Goal: Register for event/course

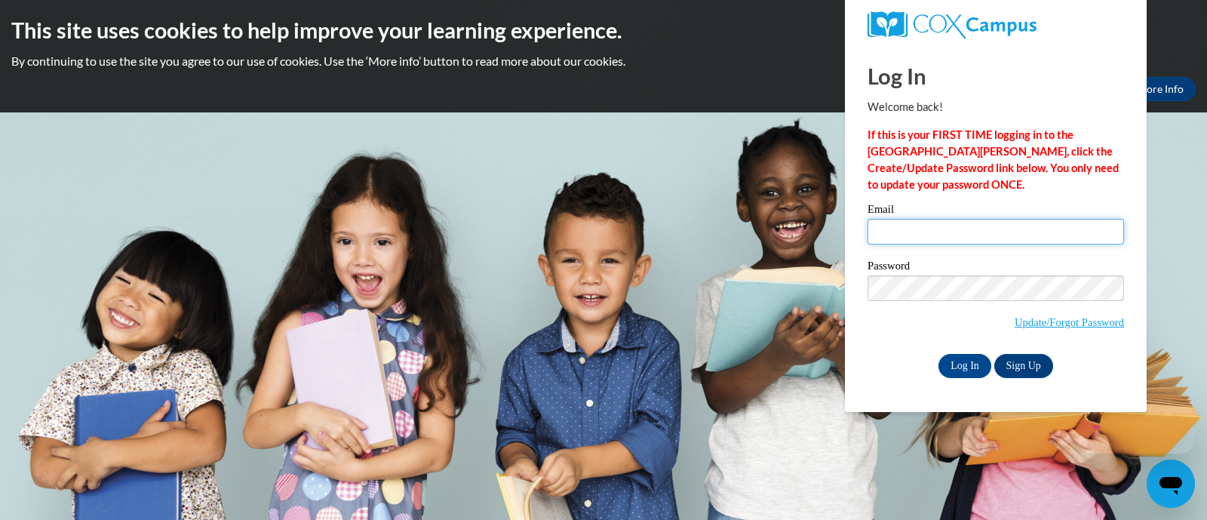
drag, startPoint x: 0, startPoint y: 0, endPoint x: 900, endPoint y: 241, distance: 931.5
click at [900, 241] on input "Email" at bounding box center [995, 232] width 256 height 26
type input "[EMAIL_ADDRESS][DOMAIN_NAME]"
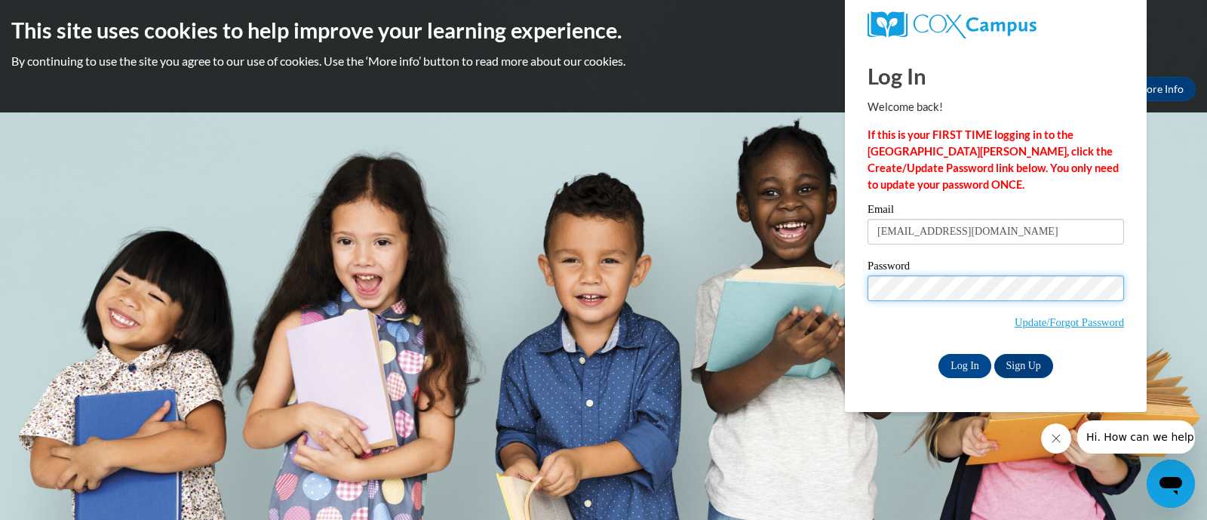
click at [938, 354] on input "Log In" at bounding box center [964, 366] width 53 height 24
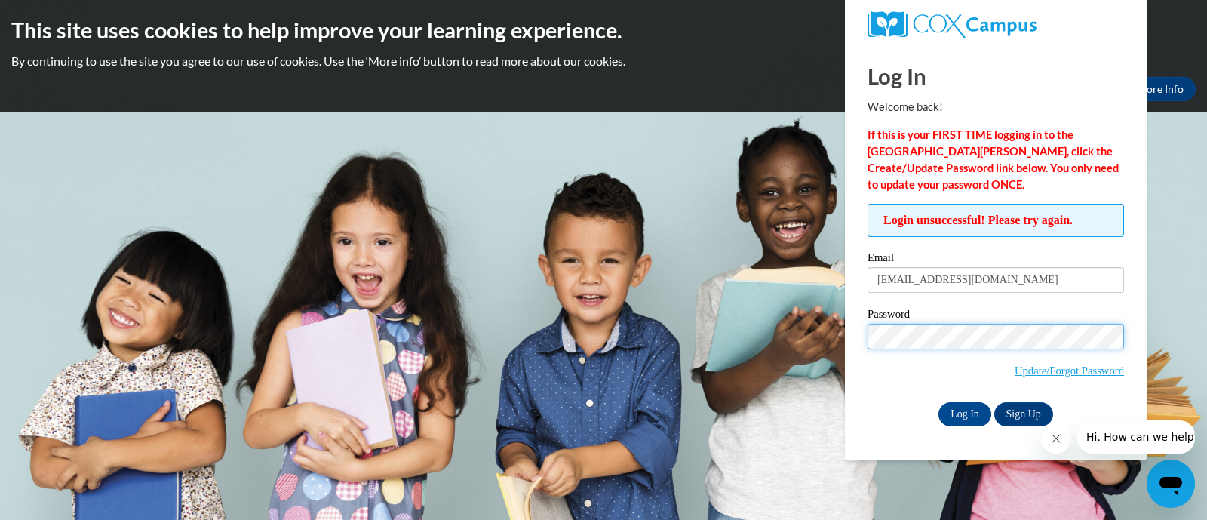
click at [938, 402] on input "Log In" at bounding box center [964, 414] width 53 height 24
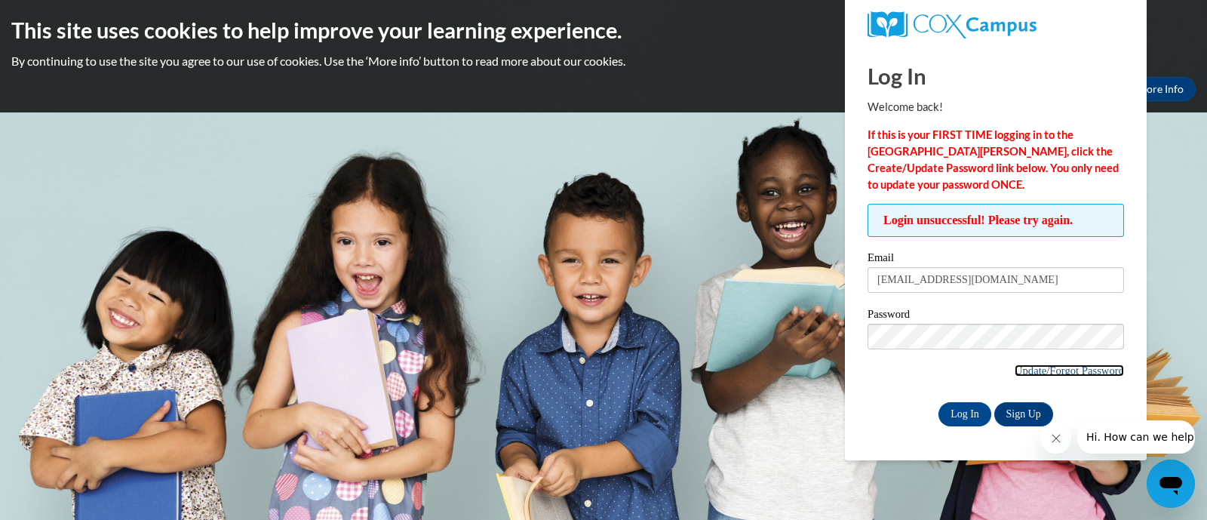
click at [1062, 373] on link "Update/Forgot Password" at bounding box center [1069, 370] width 109 height 12
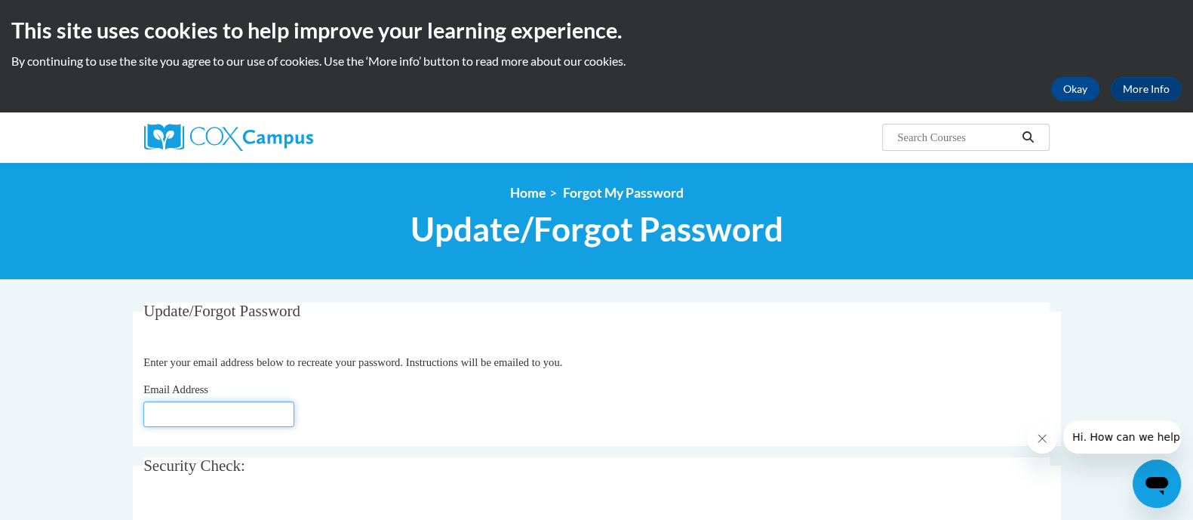
click at [256, 414] on input "Email Address" at bounding box center [218, 414] width 151 height 26
type input "[EMAIL_ADDRESS][DOMAIN_NAME]"
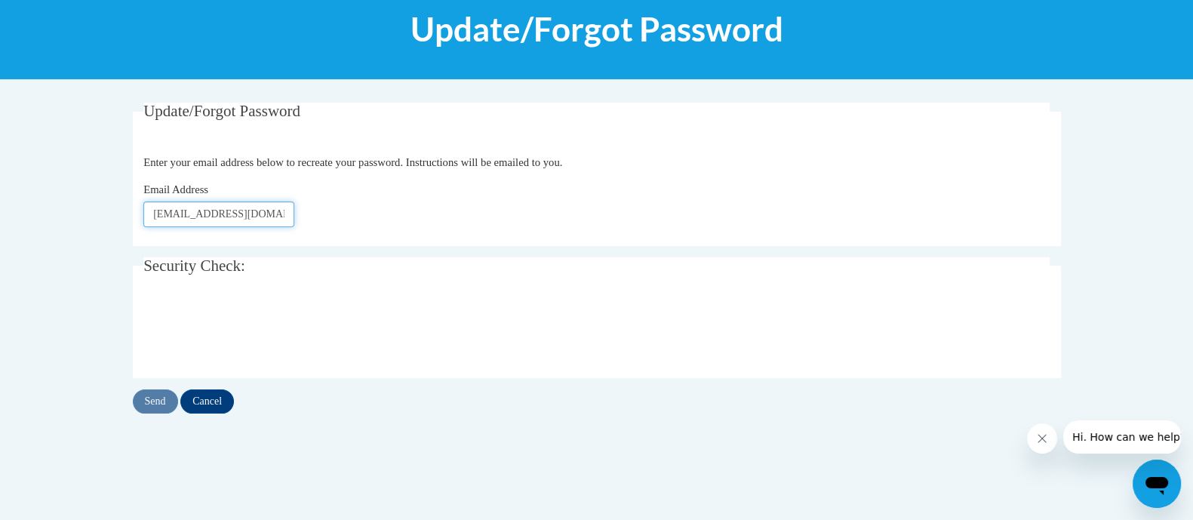
scroll to position [211, 0]
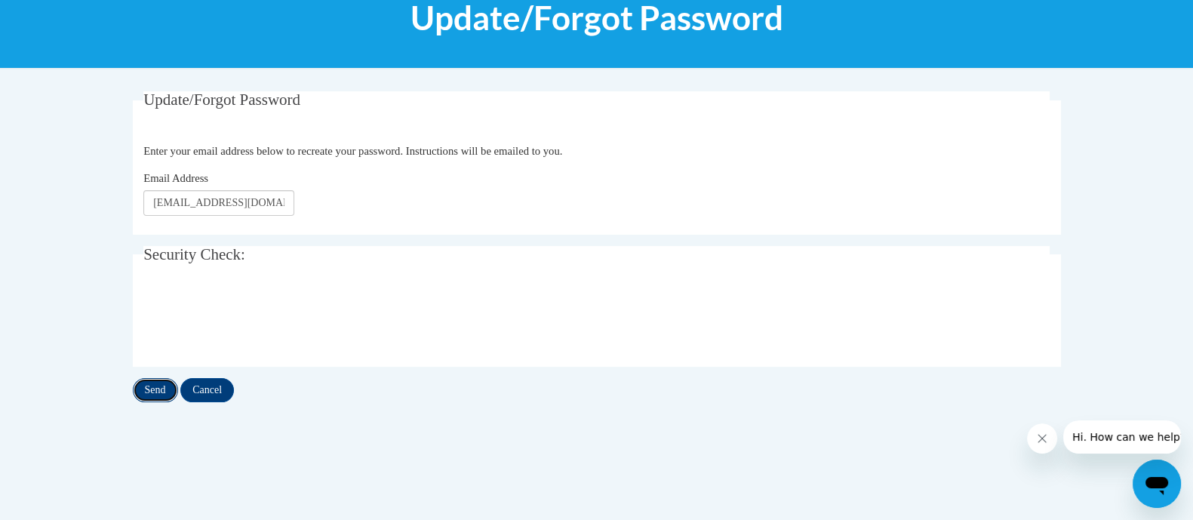
click at [155, 390] on input "Send" at bounding box center [155, 390] width 45 height 24
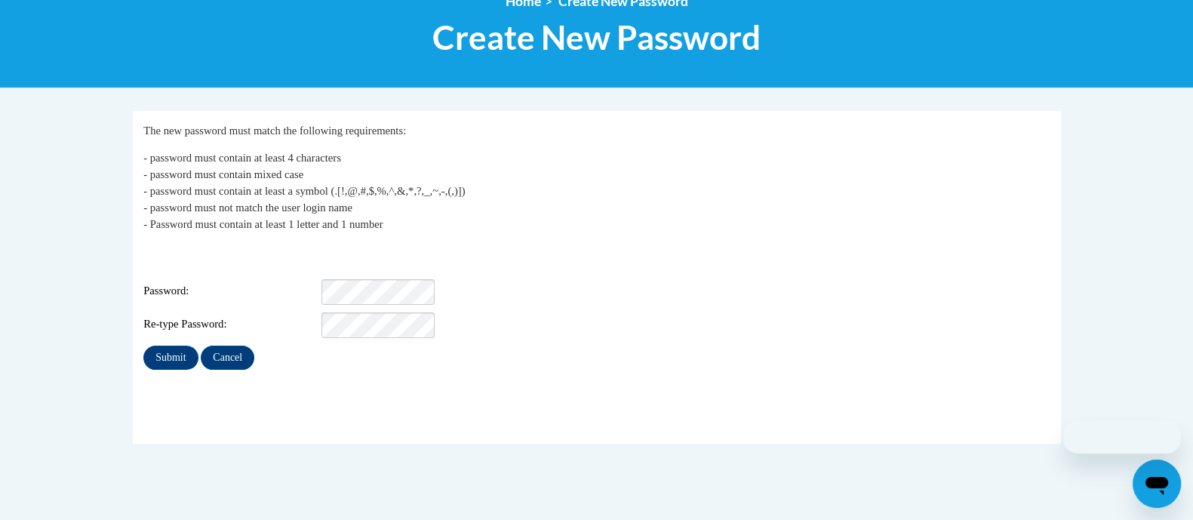
scroll to position [205, 0]
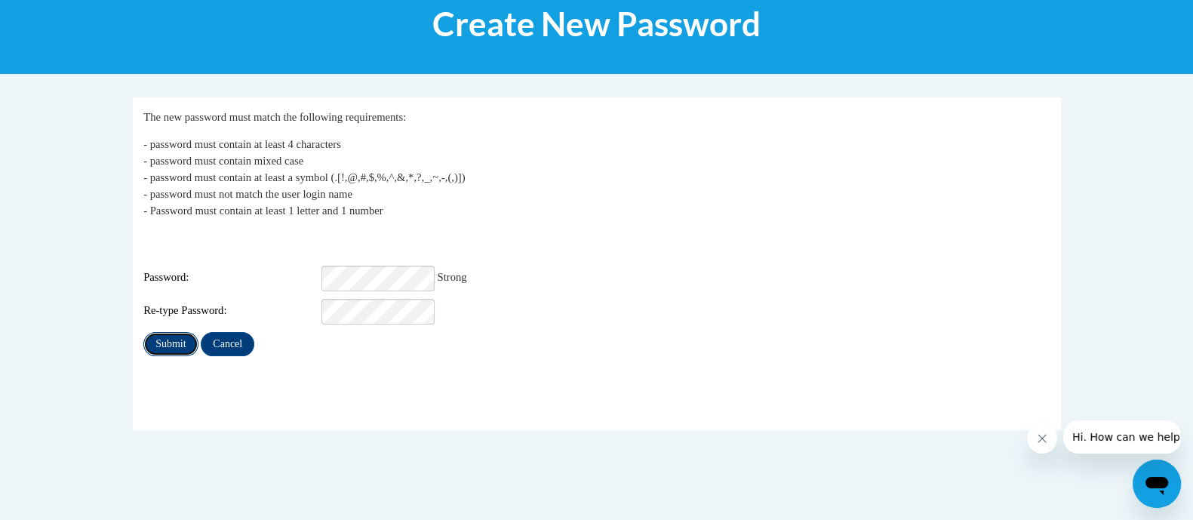
click at [163, 333] on input "Submit" at bounding box center [170, 344] width 54 height 24
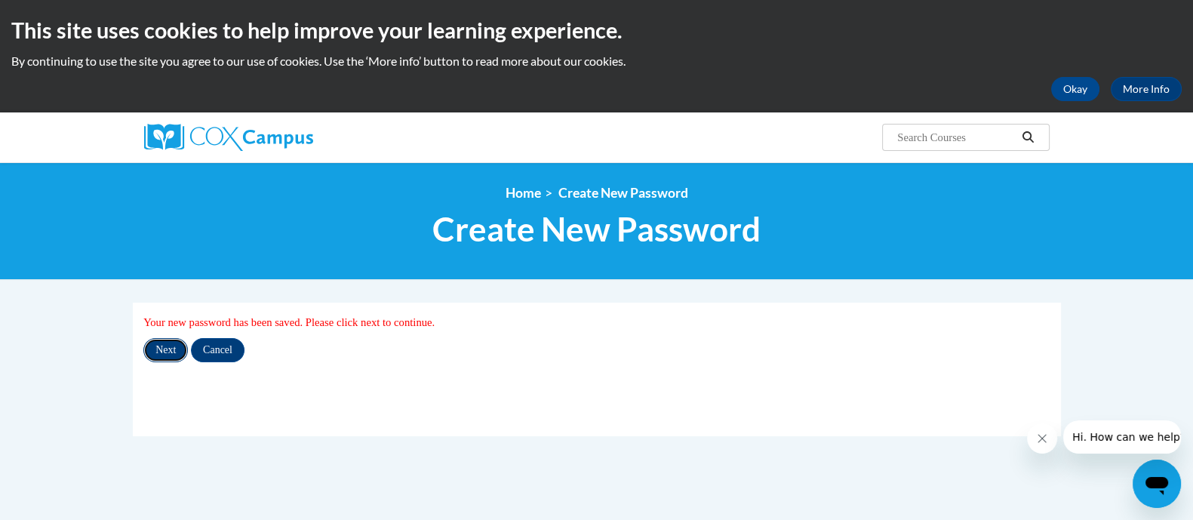
click at [169, 352] on input "Next" at bounding box center [165, 350] width 45 height 24
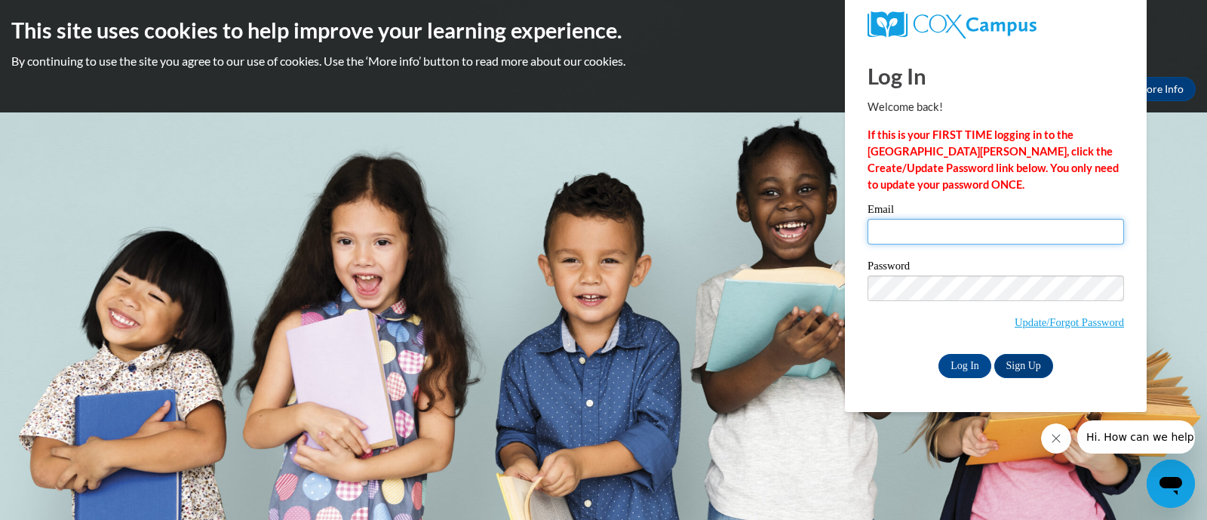
click at [920, 232] on input "Email" at bounding box center [995, 232] width 256 height 26
type input "krahnm@fortschools.org"
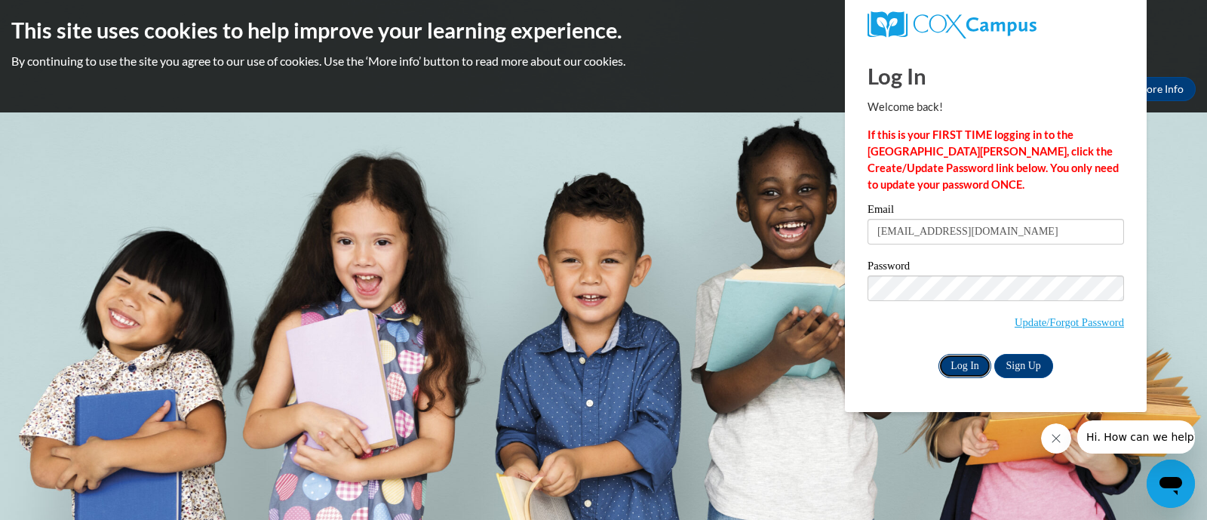
click at [957, 368] on input "Log In" at bounding box center [964, 366] width 53 height 24
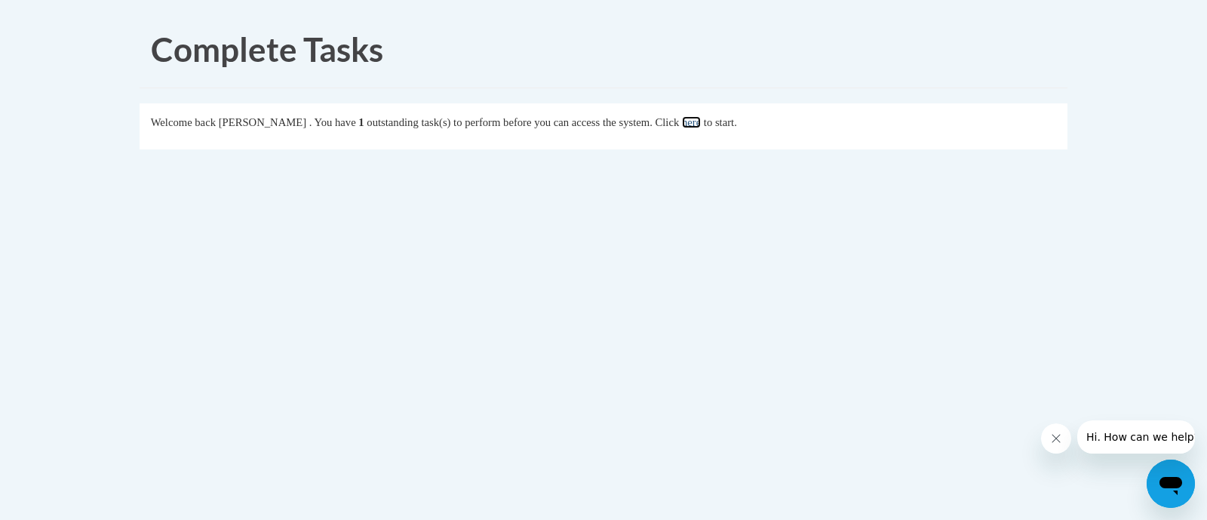
click at [701, 119] on link "here" at bounding box center [691, 122] width 19 height 12
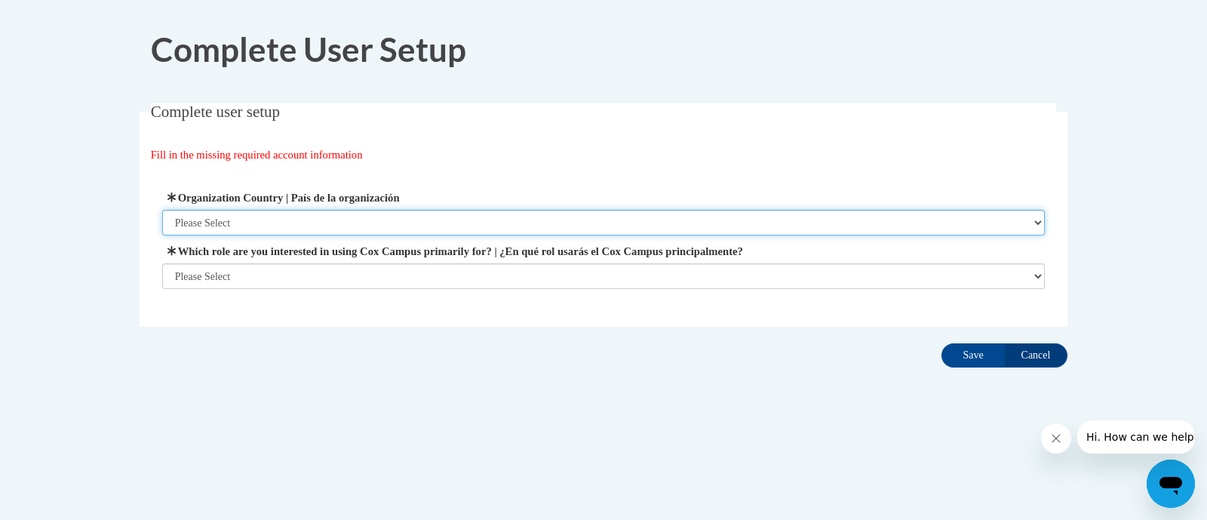
click at [305, 220] on select "Please Select United States | Estados Unidos Outside of the United States | Fue…" at bounding box center [603, 223] width 883 height 26
select select "ad49bcad-a171-4b2e-b99c-48b446064914"
click at [162, 210] on select "Please Select United States | Estados Unidos Outside of the United States | Fue…" at bounding box center [603, 223] width 883 height 26
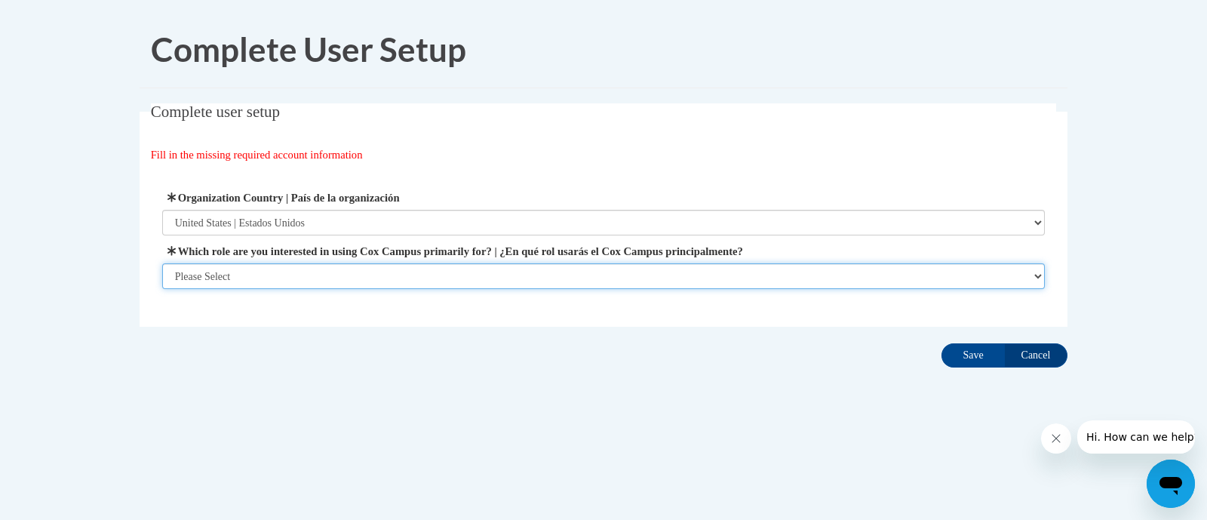
click at [280, 277] on select "Please Select College/University | Colegio/Universidad Community/Nonprofit Part…" at bounding box center [603, 276] width 883 height 26
select select "fbf2d438-af2f-41f8-98f1-81c410e29de3"
click at [162, 289] on select "Please Select College/University | Colegio/Universidad Community/Nonprofit Part…" at bounding box center [603, 276] width 883 height 26
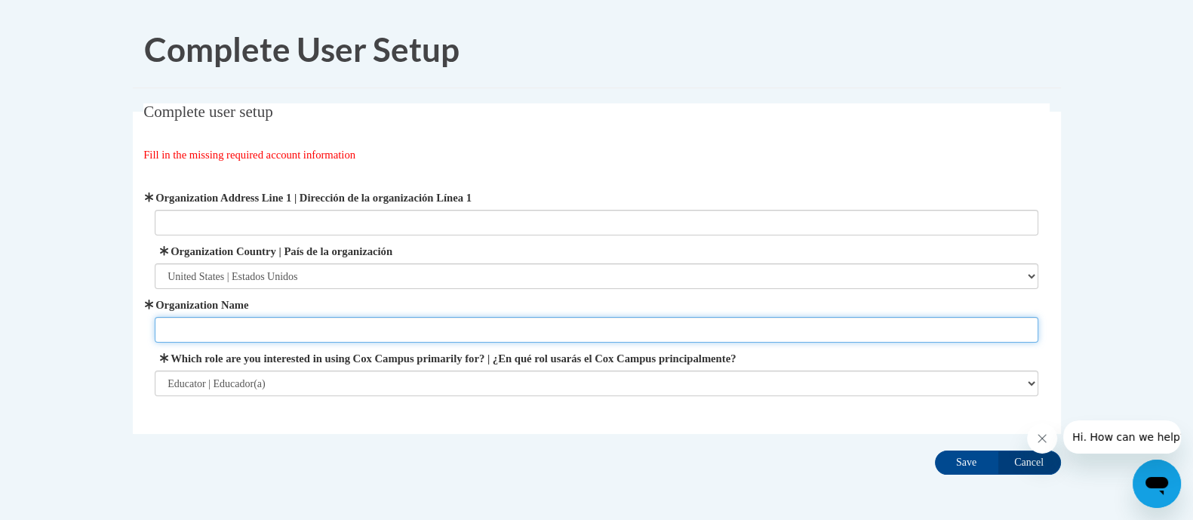
click at [251, 332] on input "Organization Name" at bounding box center [596, 330] width 883 height 26
type input "Purdy Elementary School"
type input "719 S MAIN ST"
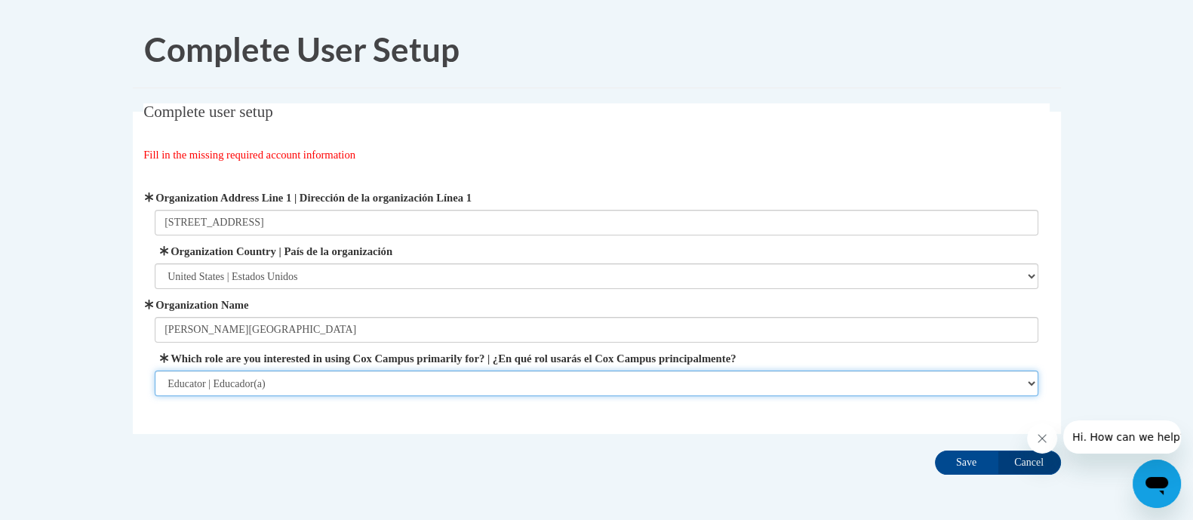
click at [321, 389] on select "Please Select College/University | Colegio/Universidad Community/Nonprofit Part…" at bounding box center [596, 383] width 883 height 26
click at [155, 370] on select "Please Select College/University | Colegio/Universidad Community/Nonprofit Part…" at bounding box center [596, 383] width 883 height 26
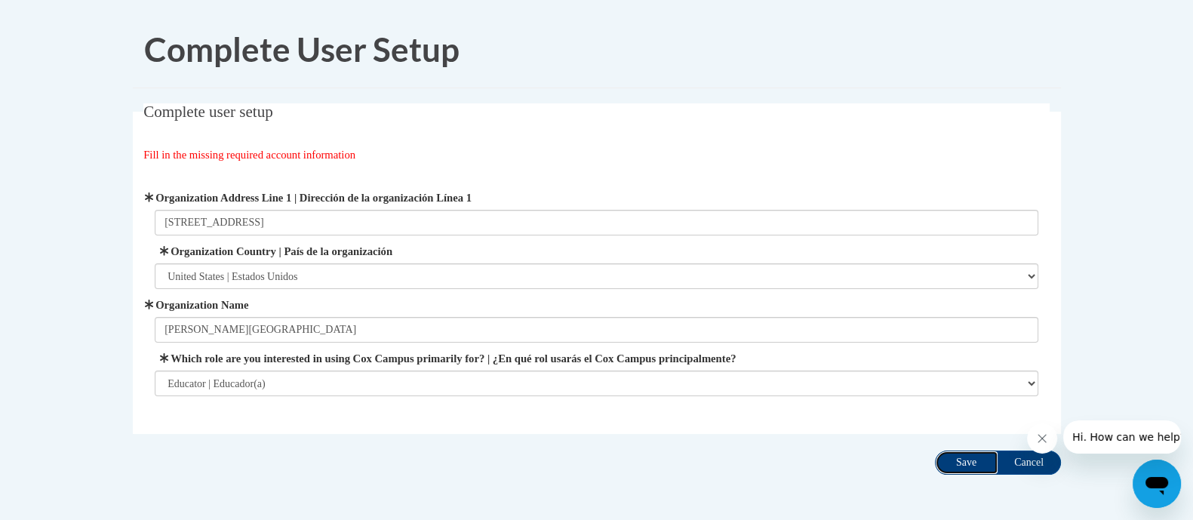
click at [963, 453] on input "Save" at bounding box center [966, 462] width 63 height 24
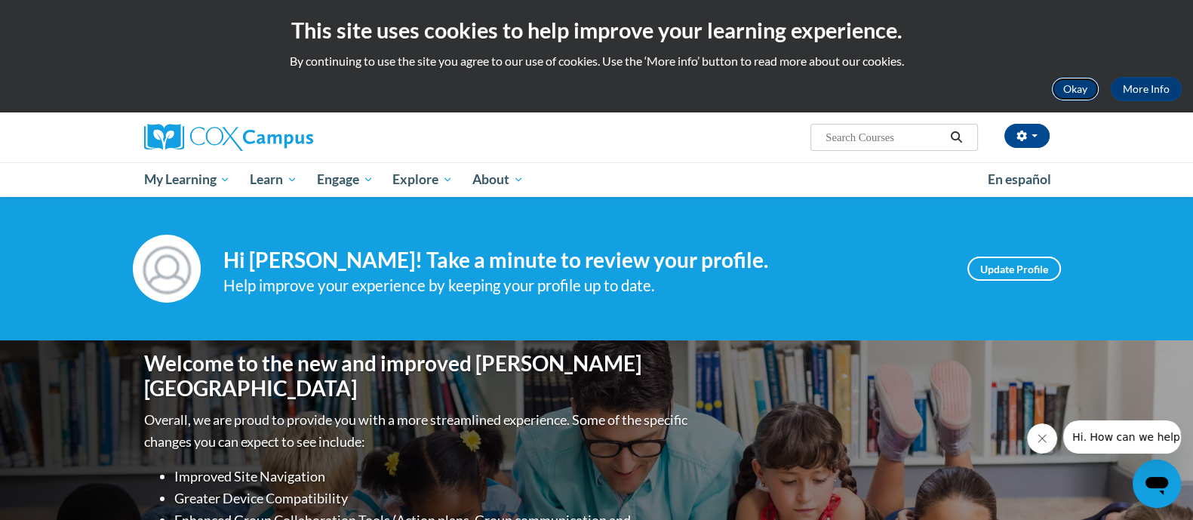
click at [1071, 99] on button "Okay" at bounding box center [1075, 89] width 48 height 24
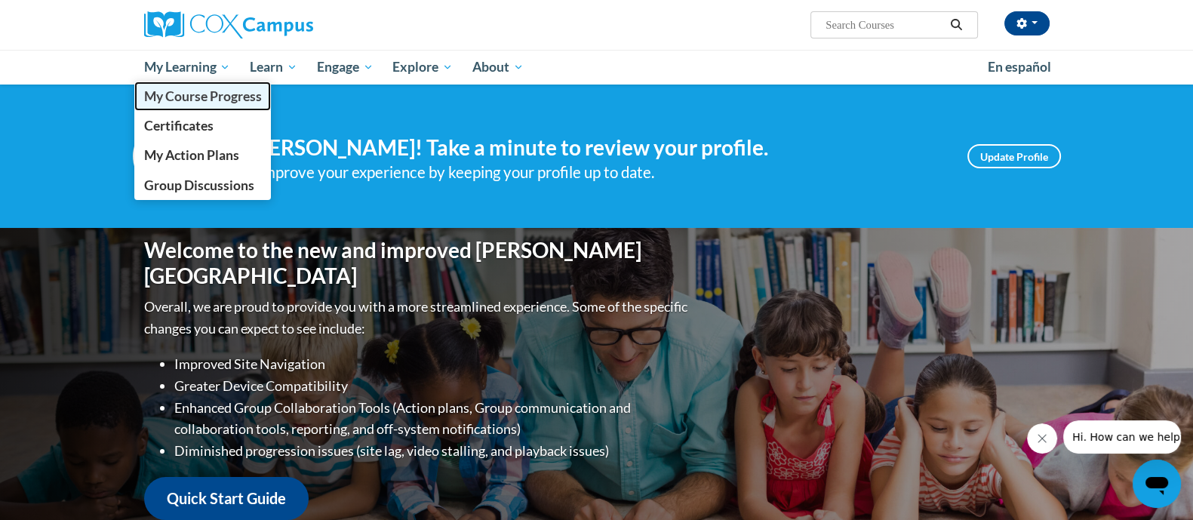
click at [181, 100] on span "My Course Progress" at bounding box center [202, 96] width 118 height 16
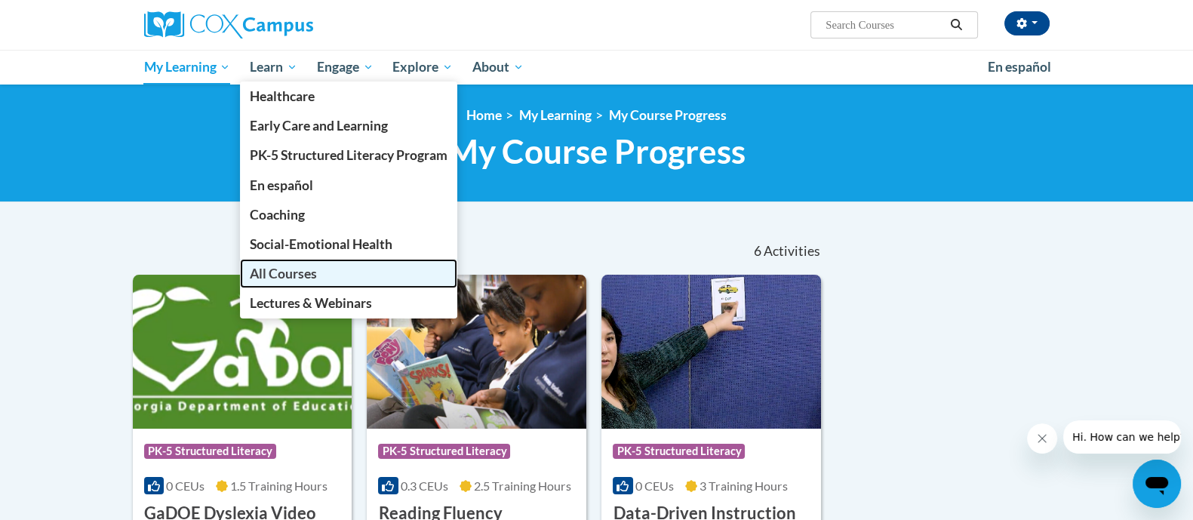
click at [277, 266] on span "All Courses" at bounding box center [283, 274] width 67 height 16
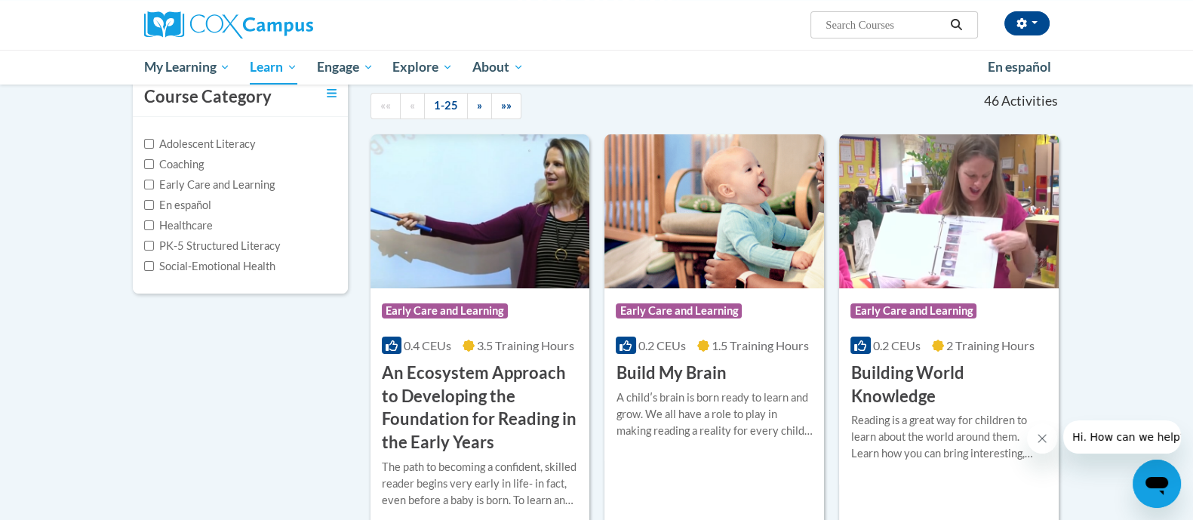
scroll to position [130, 0]
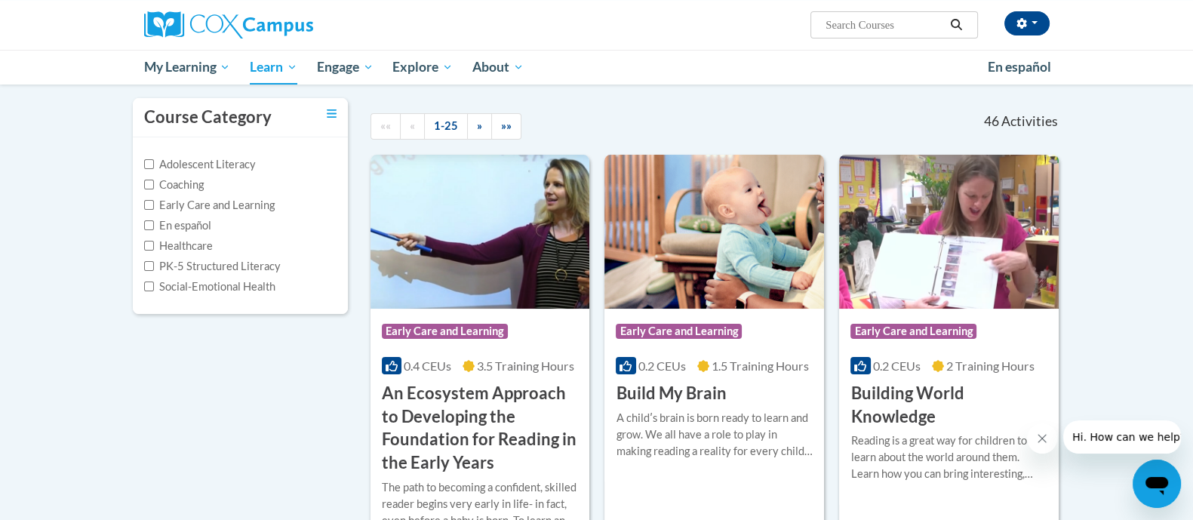
click at [865, 16] on input "Search..." at bounding box center [884, 25] width 121 height 18
type input "reading comprehension"
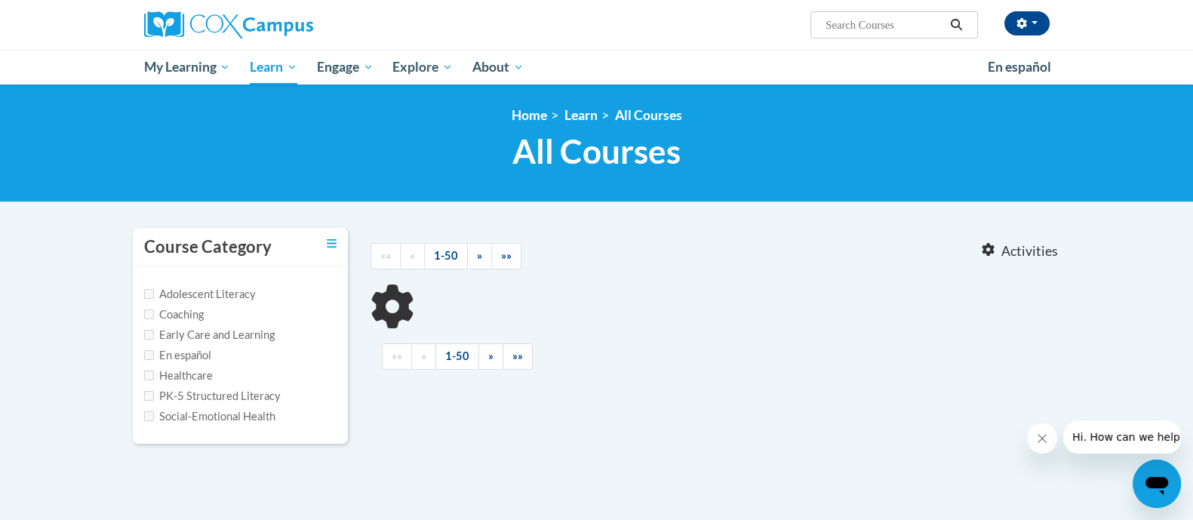
type input "reading comprehension"
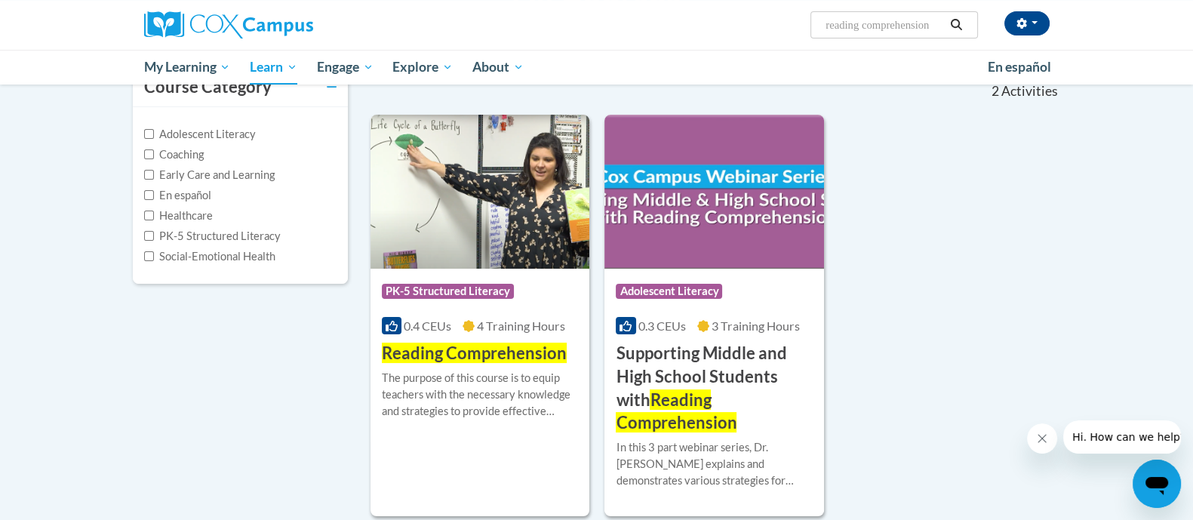
scroll to position [158, 0]
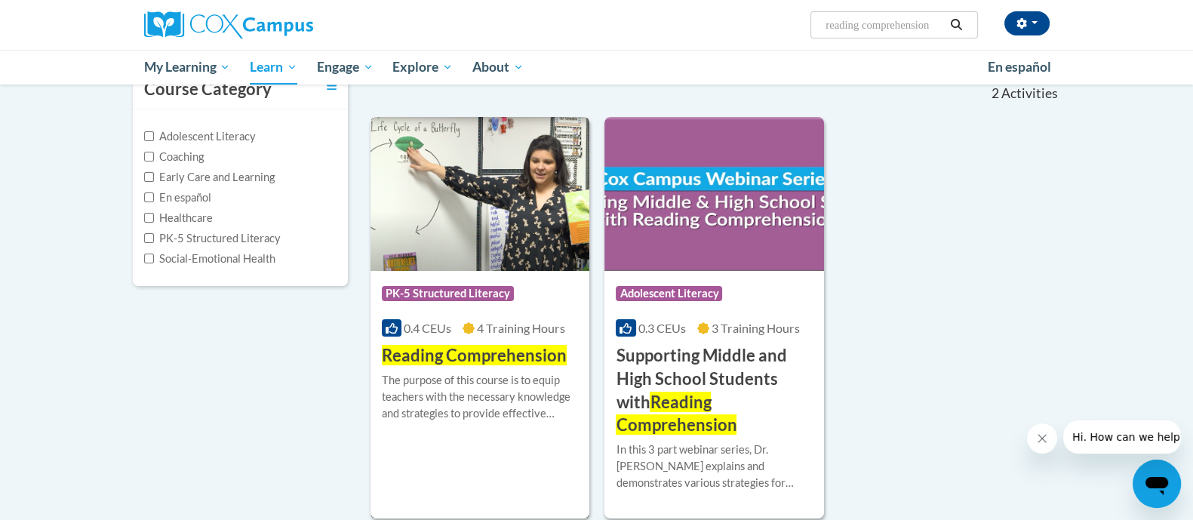
click at [499, 209] on img at bounding box center [480, 194] width 220 height 154
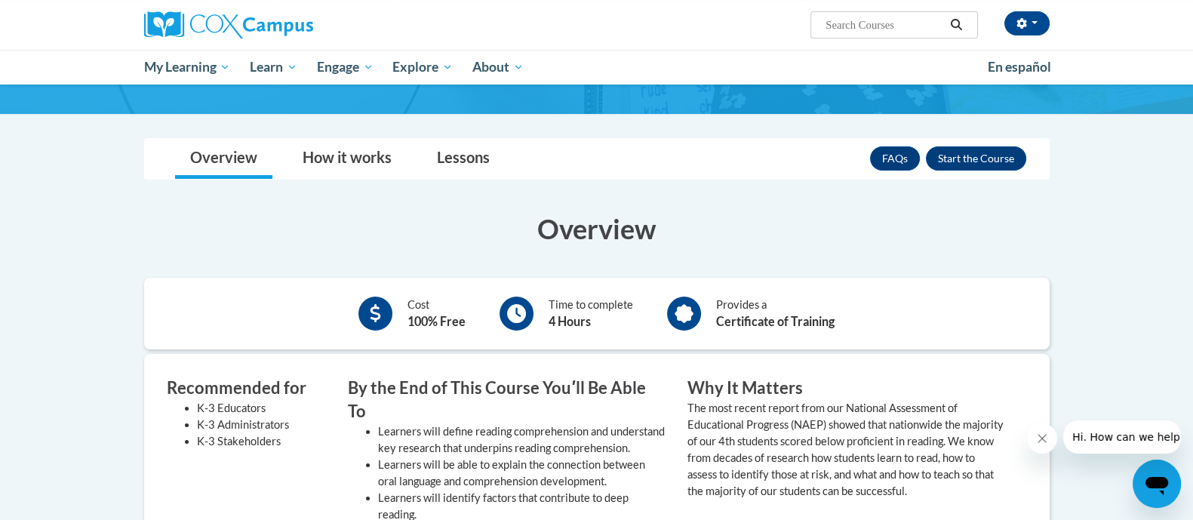
scroll to position [170, 0]
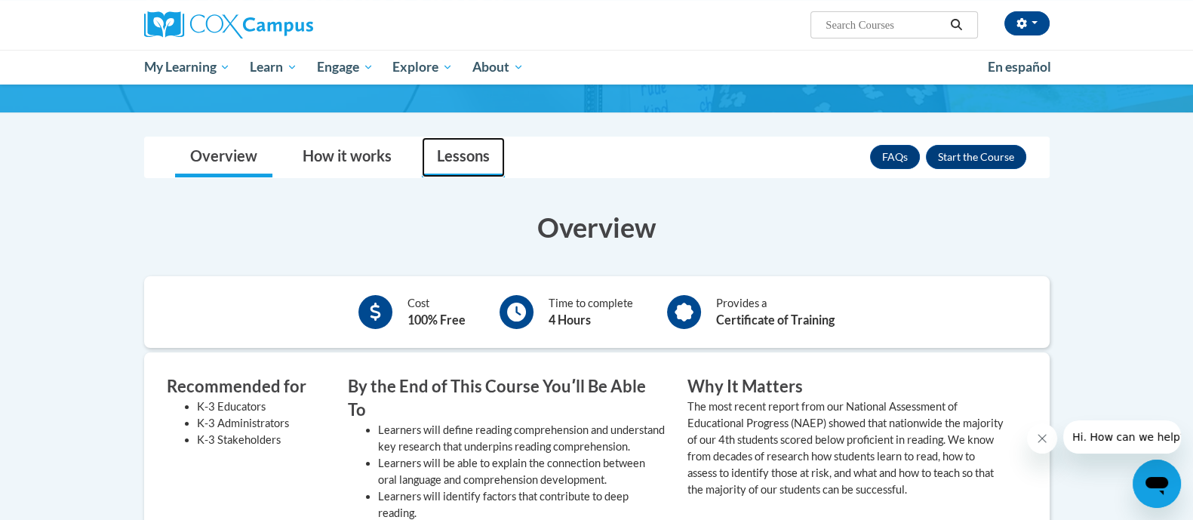
click at [482, 152] on link "Lessons" at bounding box center [463, 157] width 83 height 40
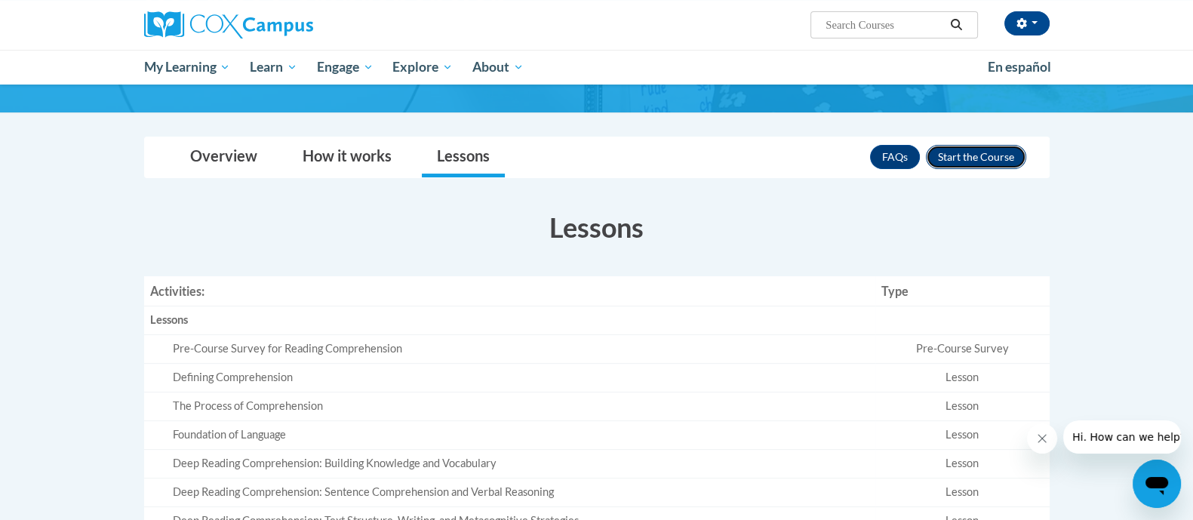
click at [960, 158] on button "Enroll" at bounding box center [976, 157] width 100 height 24
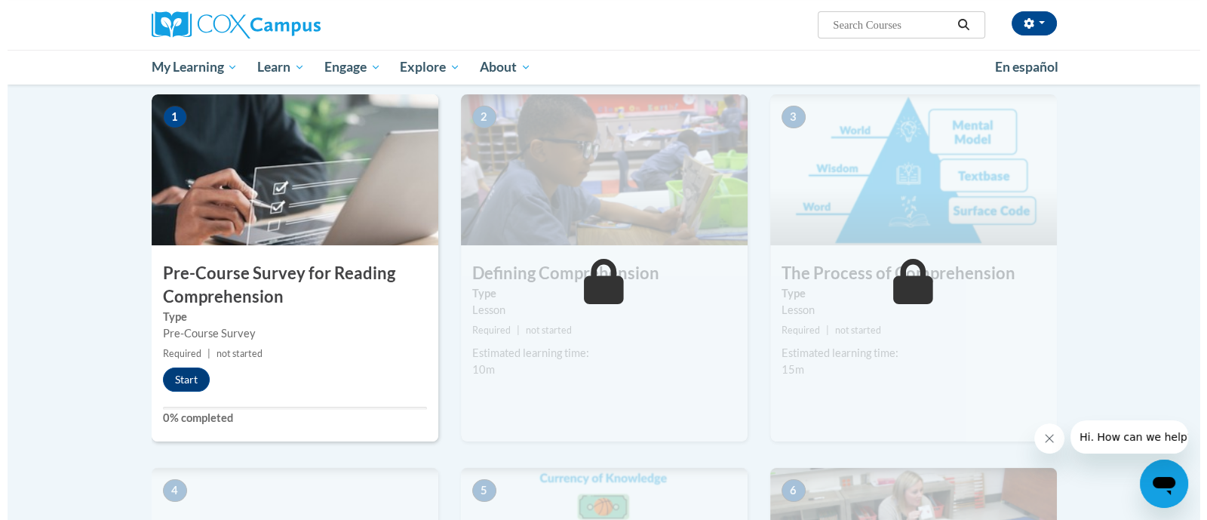
scroll to position [310, 0]
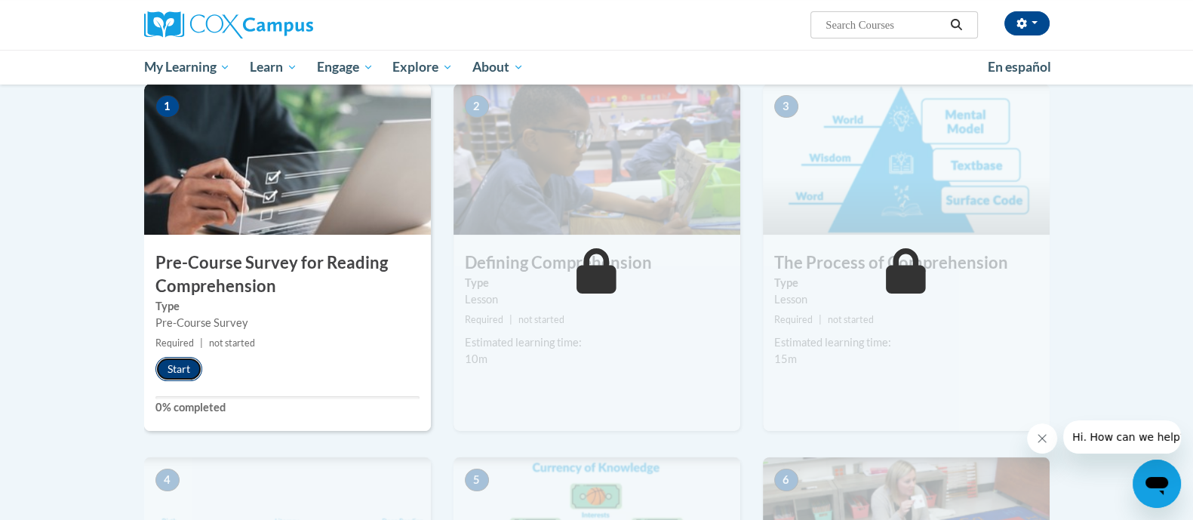
click at [174, 367] on button "Start" at bounding box center [178, 369] width 47 height 24
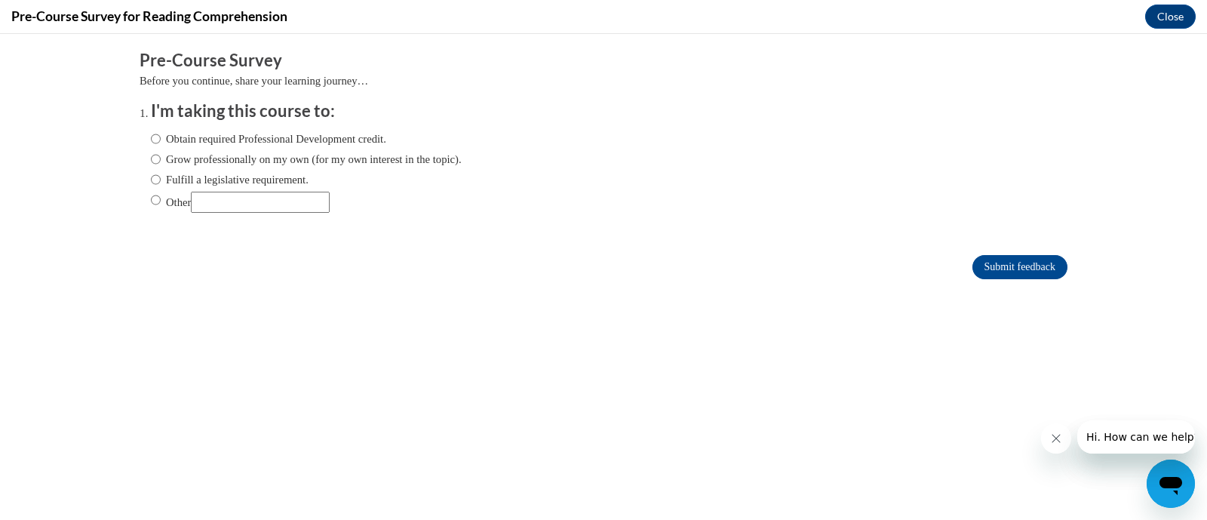
scroll to position [0, 0]
click at [151, 183] on input "Fulfill a legislative requirement." at bounding box center [156, 179] width 10 height 17
radio input "true"
click at [1025, 263] on input "Submit feedback" at bounding box center [1019, 267] width 95 height 24
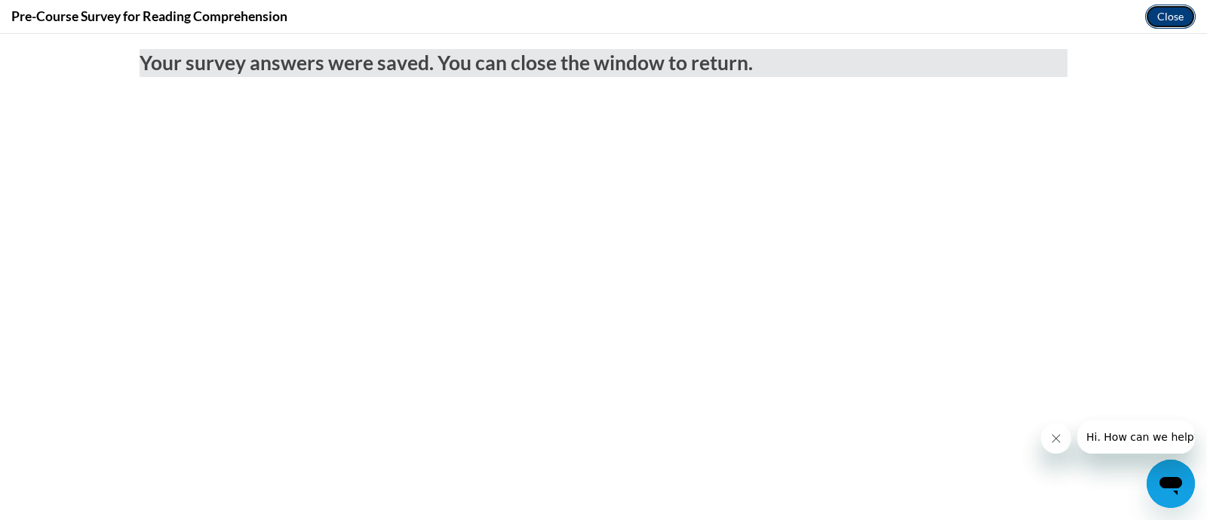
click at [1165, 17] on button "Close" at bounding box center [1170, 17] width 51 height 24
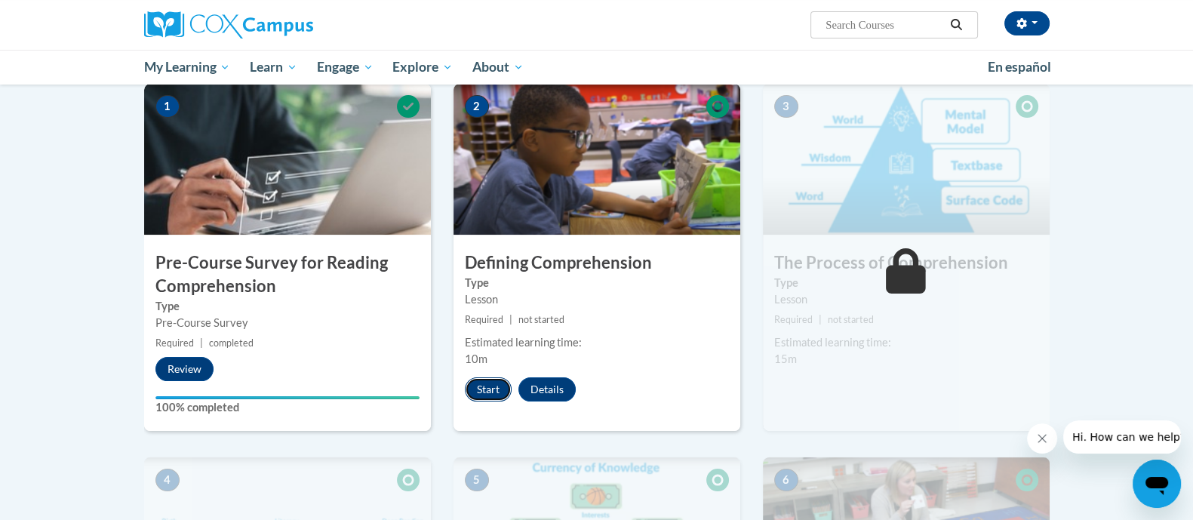
click at [491, 381] on button "Start" at bounding box center [488, 389] width 47 height 24
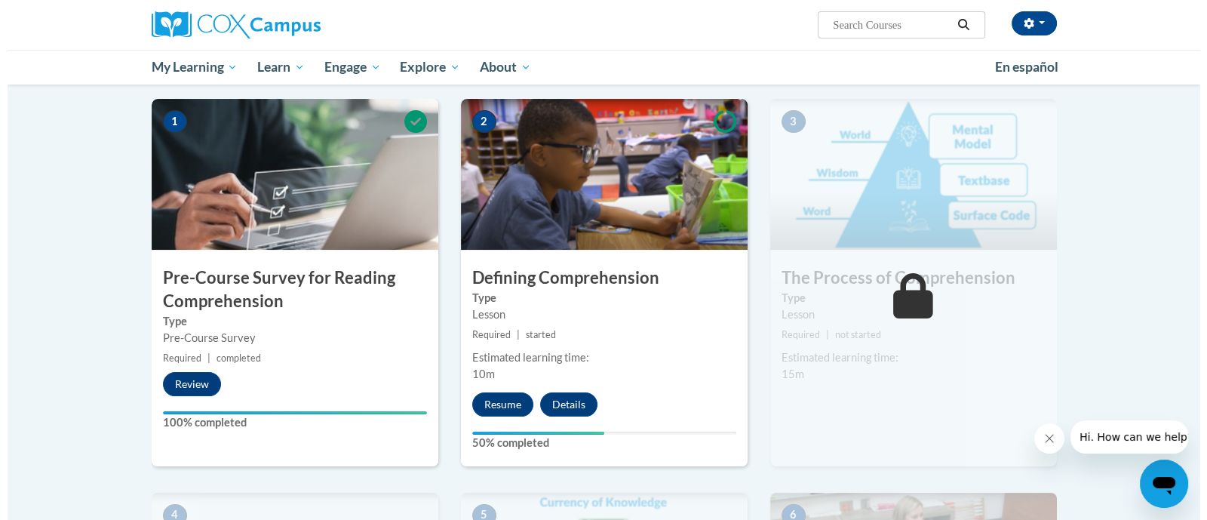
scroll to position [307, 0]
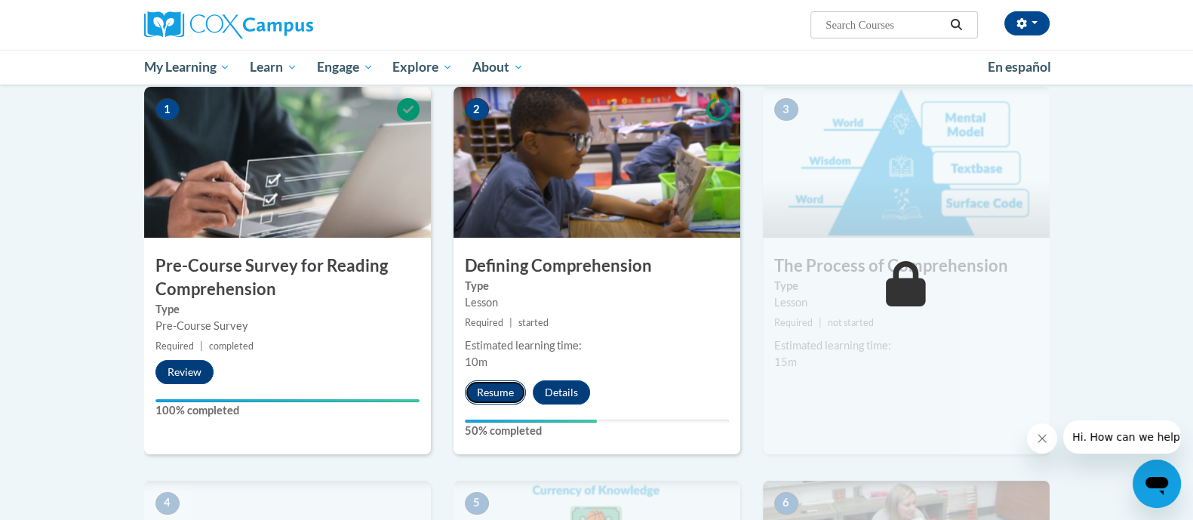
click at [508, 392] on button "Resume" at bounding box center [495, 392] width 61 height 24
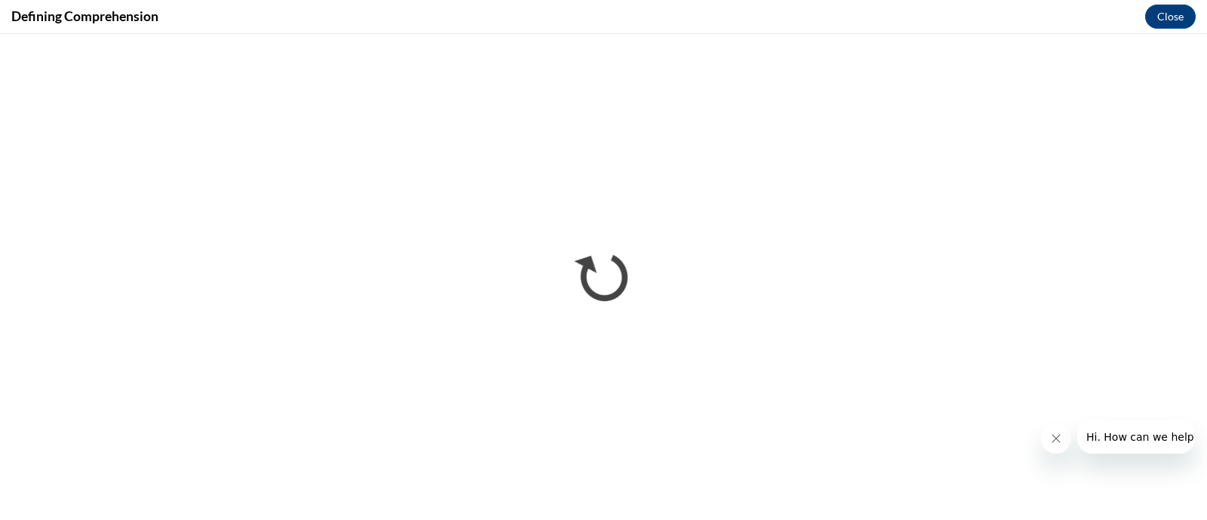
scroll to position [0, 0]
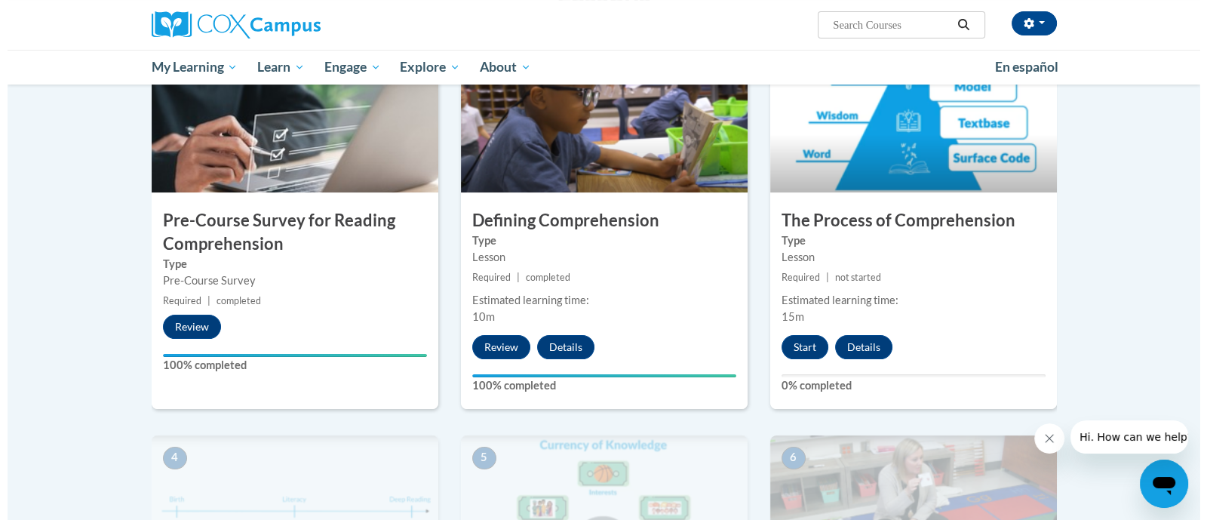
scroll to position [342, 0]
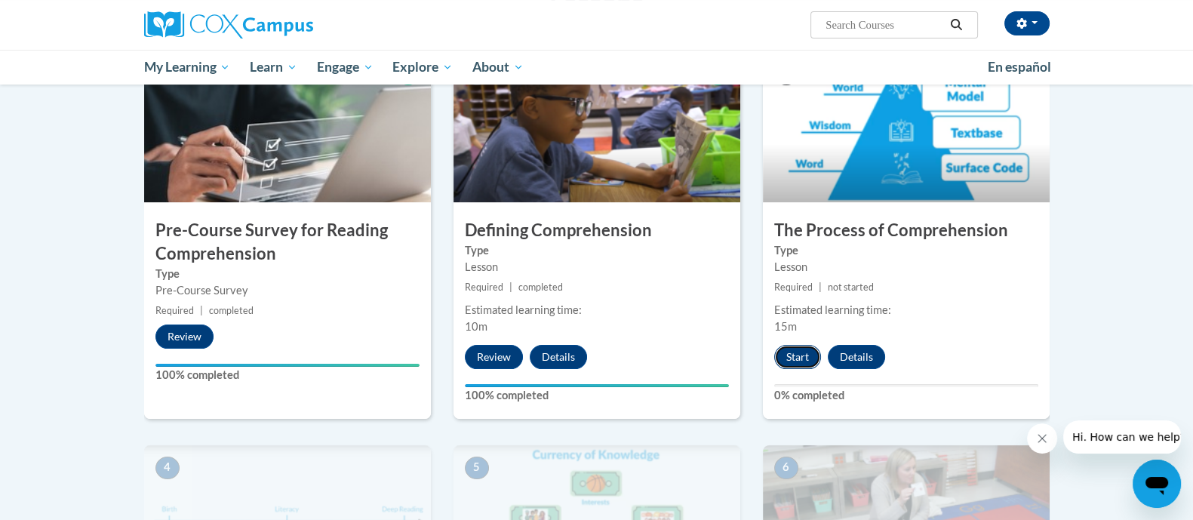
click at [800, 363] on button "Start" at bounding box center [797, 357] width 47 height 24
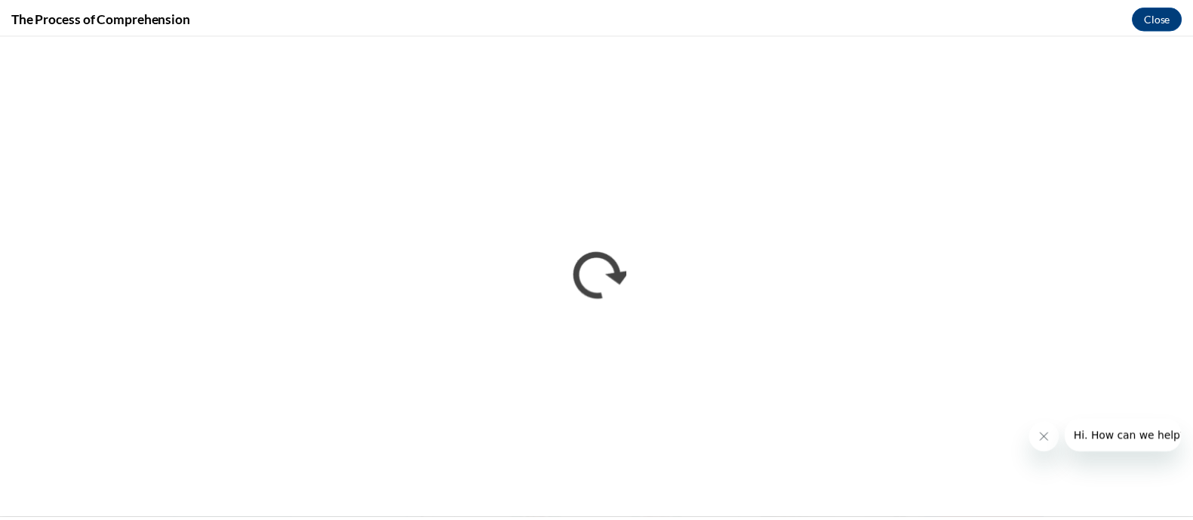
scroll to position [0, 0]
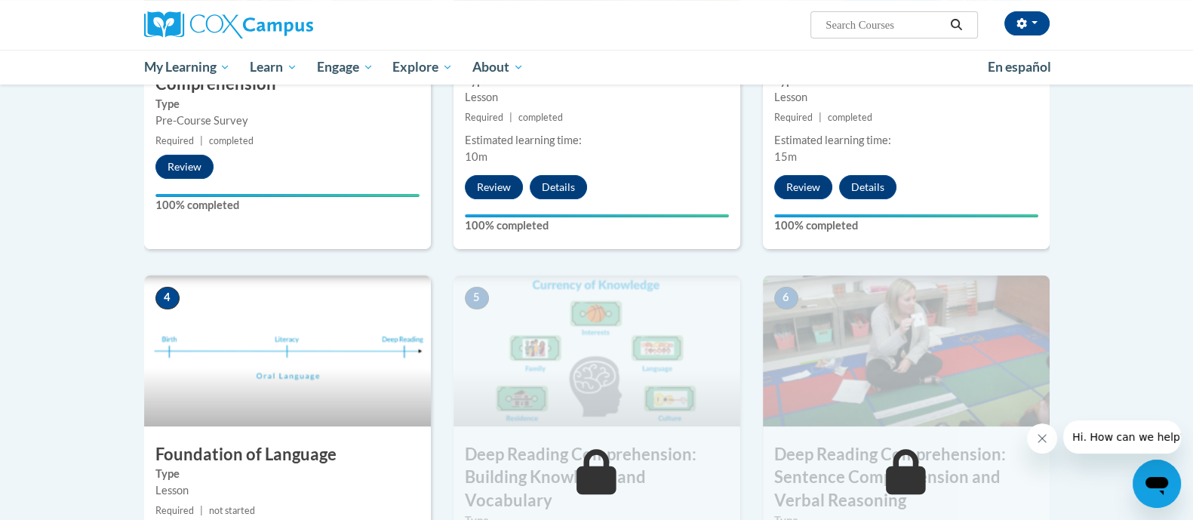
scroll to position [514, 0]
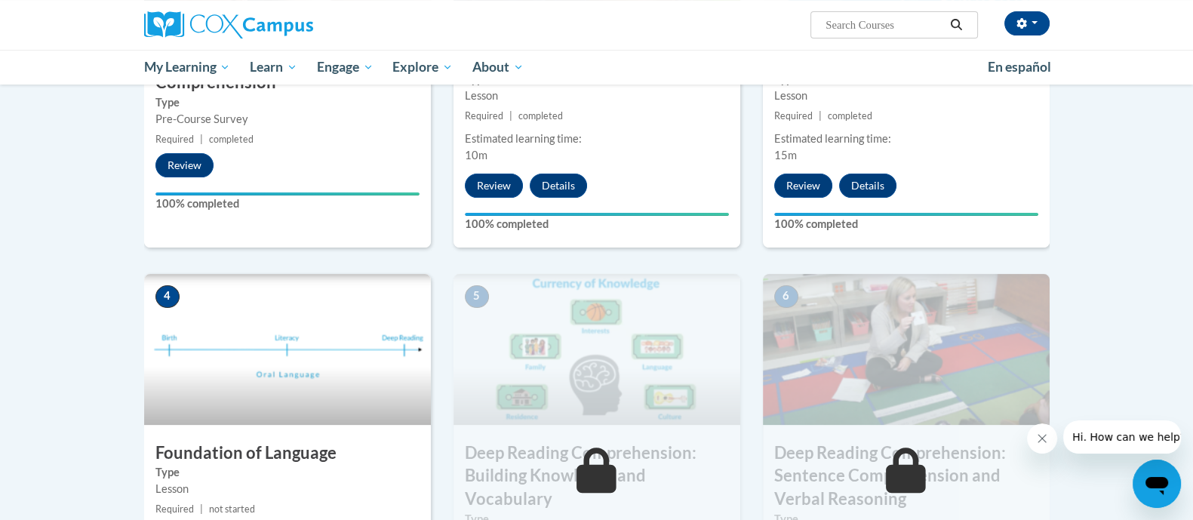
click at [293, 371] on img at bounding box center [287, 349] width 287 height 151
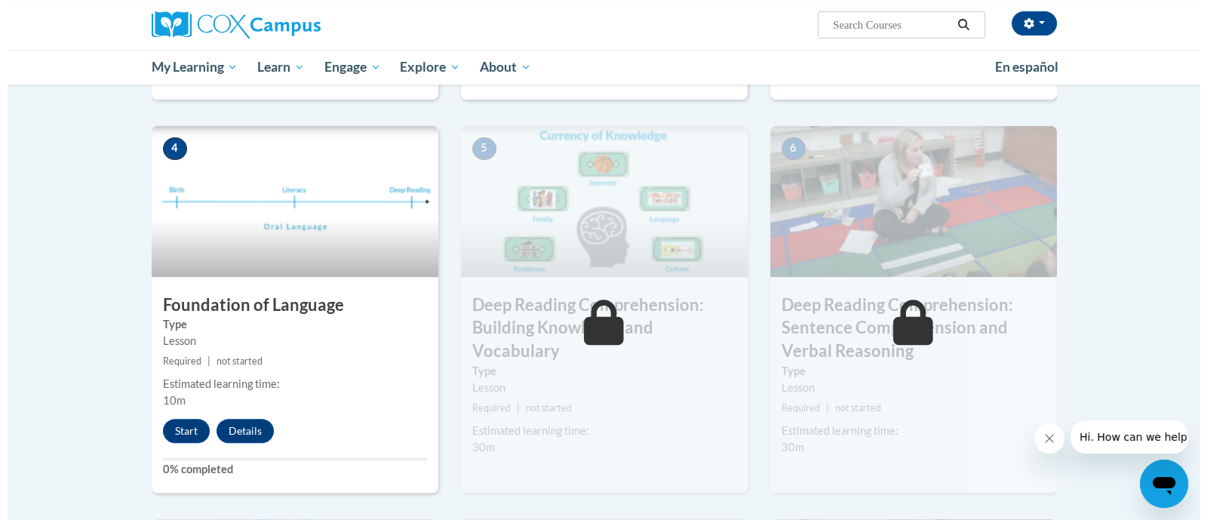
scroll to position [678, 0]
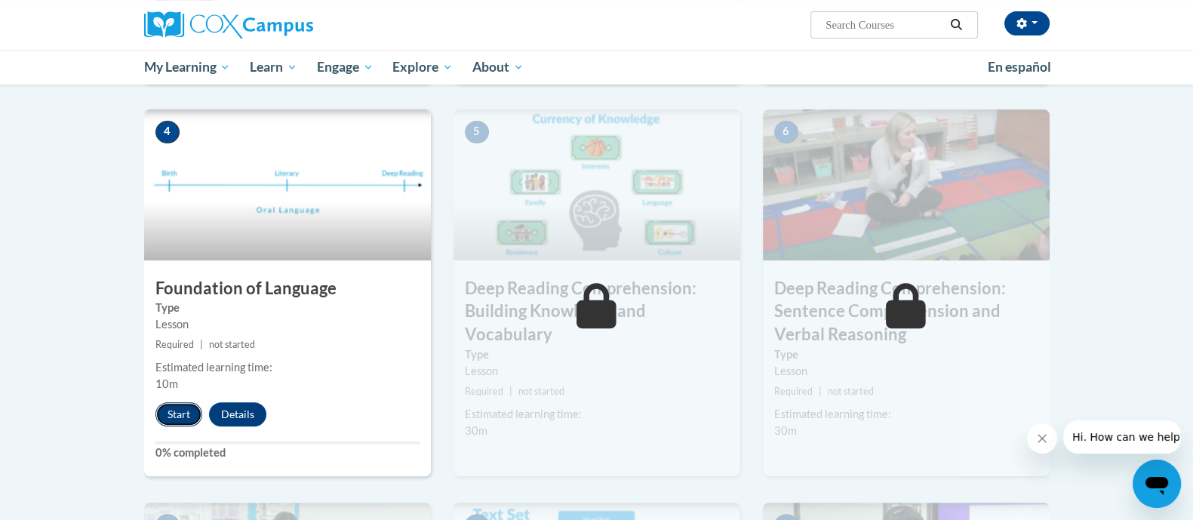
click at [174, 413] on button "Start" at bounding box center [178, 414] width 47 height 24
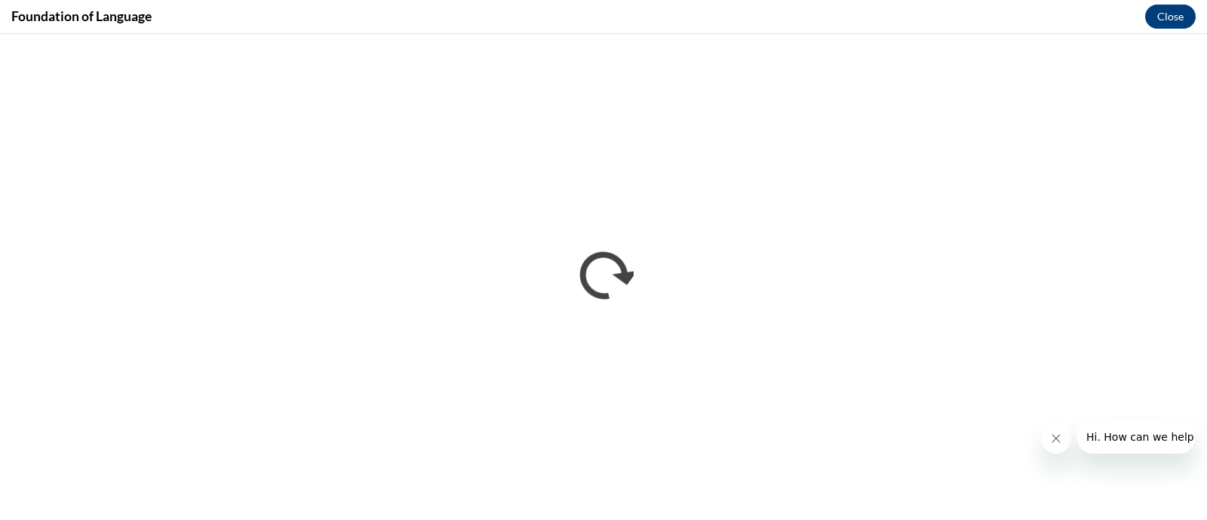
scroll to position [0, 0]
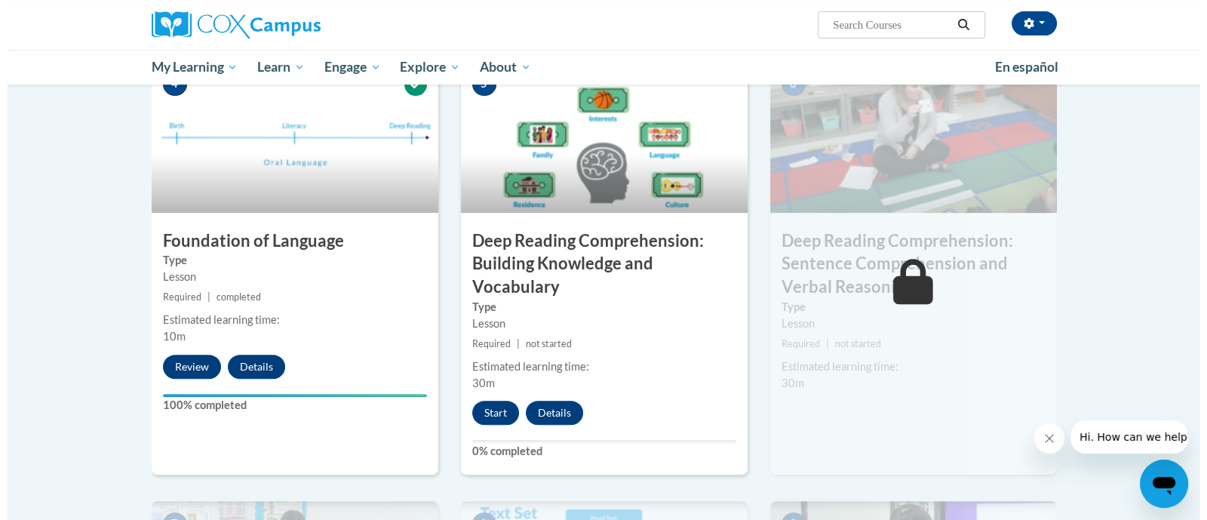
scroll to position [727, 0]
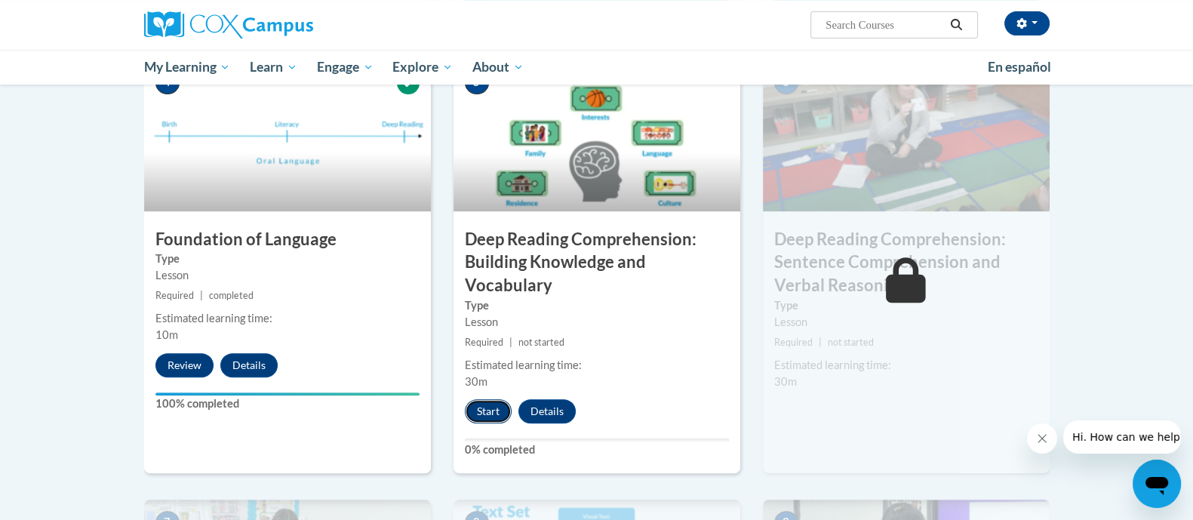
click at [484, 413] on button "Start" at bounding box center [488, 411] width 47 height 24
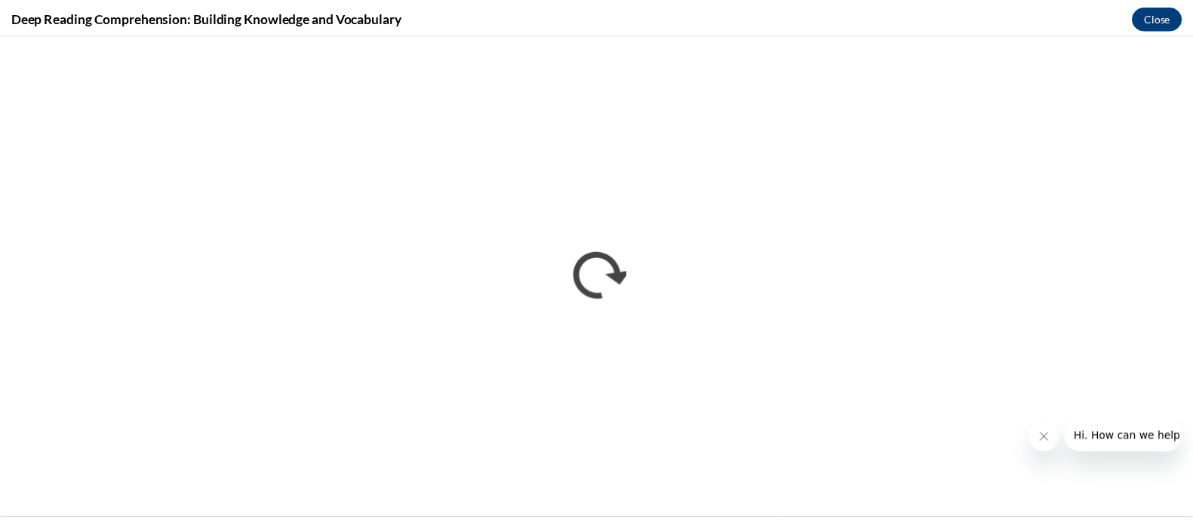
scroll to position [0, 0]
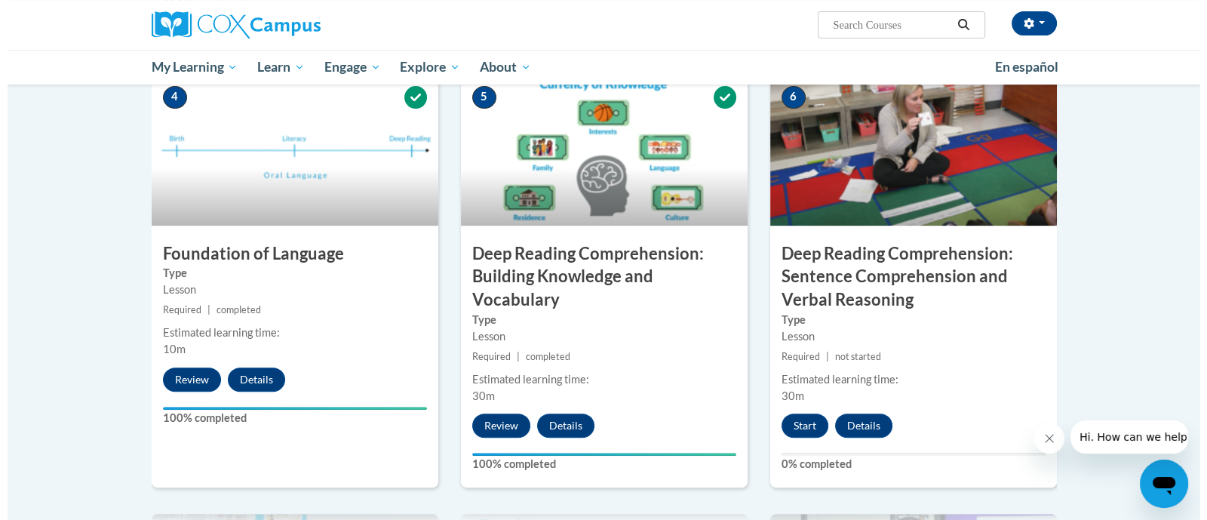
scroll to position [709, 0]
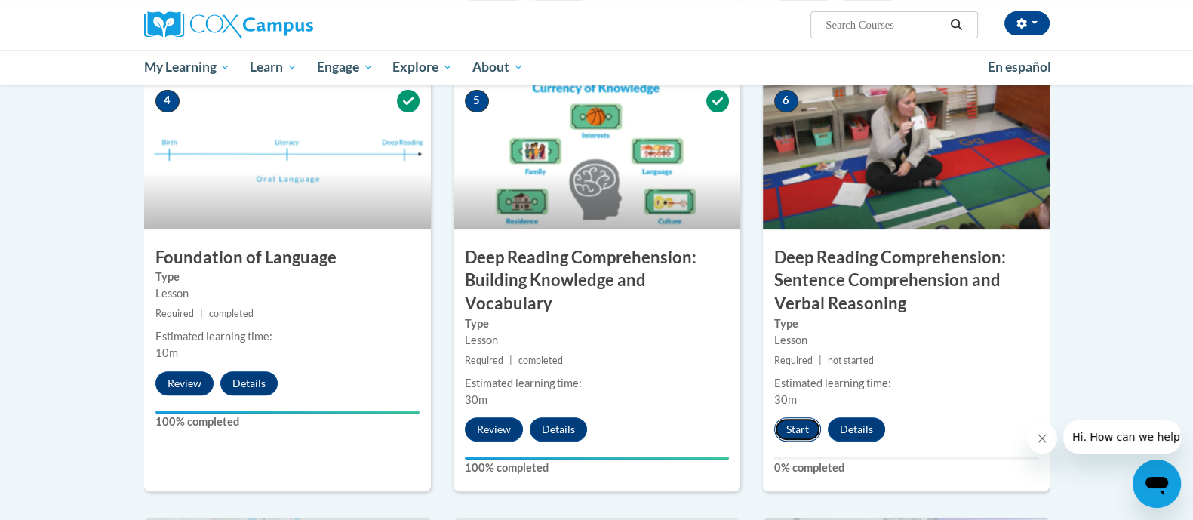
click at [800, 424] on button "Start" at bounding box center [797, 429] width 47 height 24
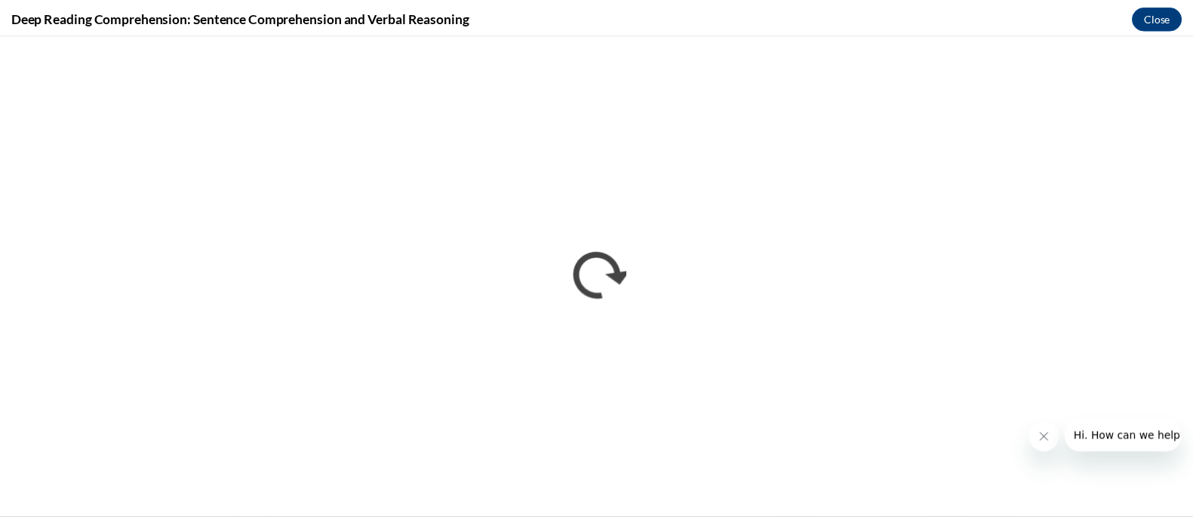
scroll to position [0, 0]
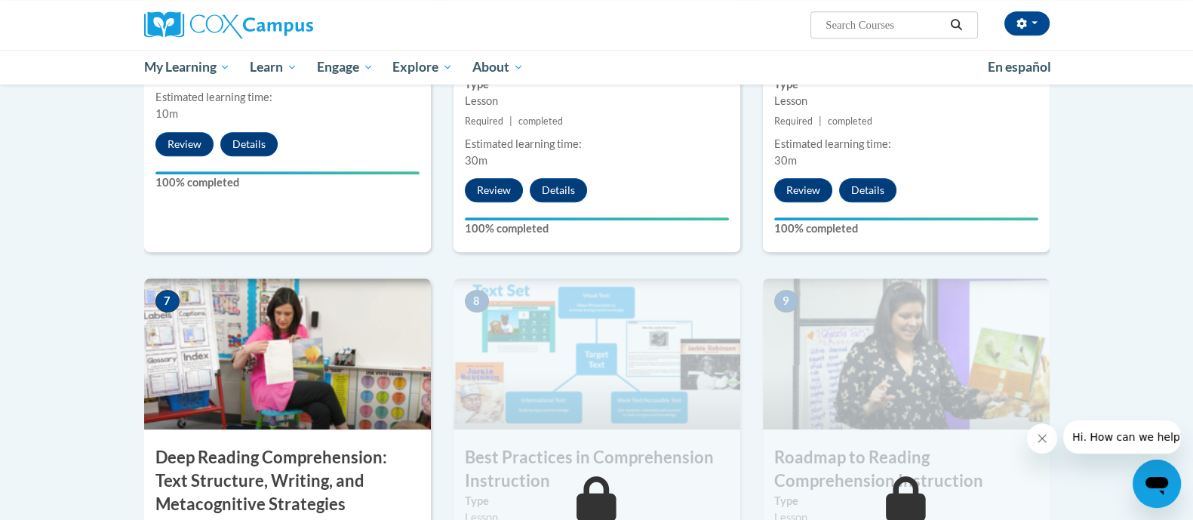
scroll to position [947, 0]
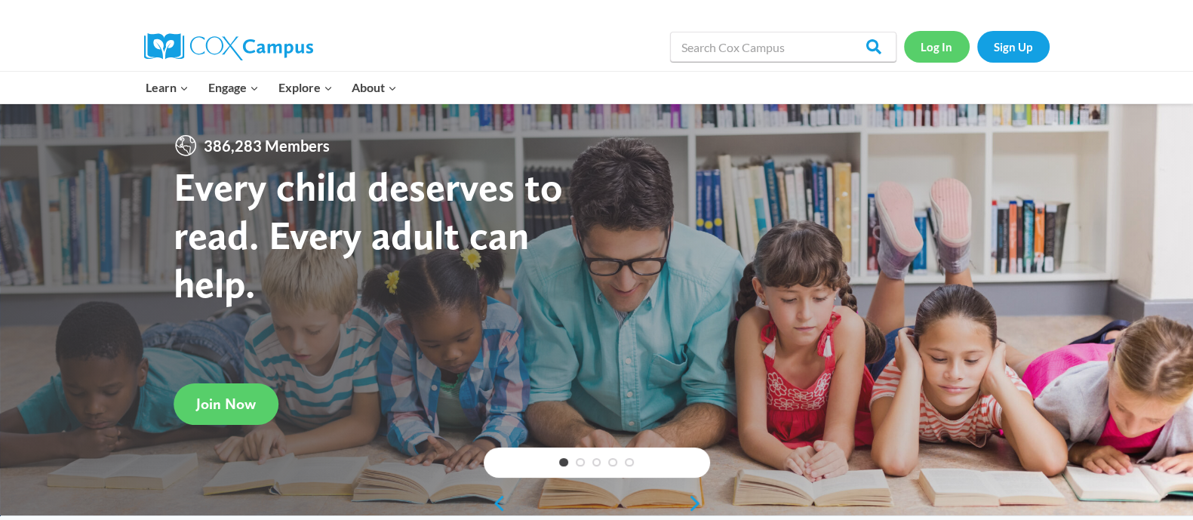
click at [943, 55] on link "Log In" at bounding box center [937, 46] width 66 height 31
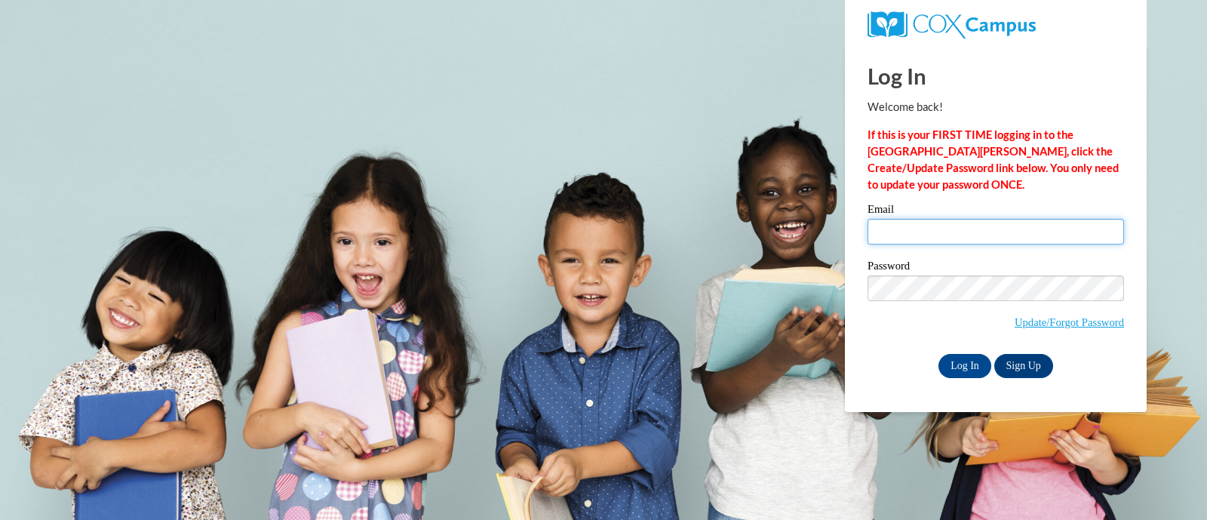
click at [927, 230] on input "Email" at bounding box center [995, 232] width 256 height 26
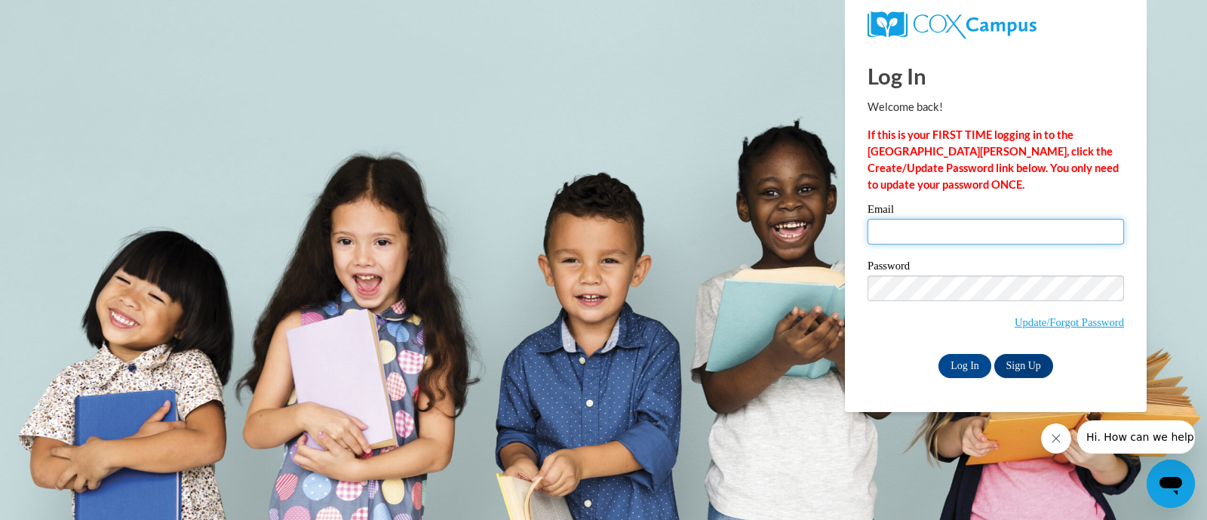
type input "krahnm@fortschools.org"
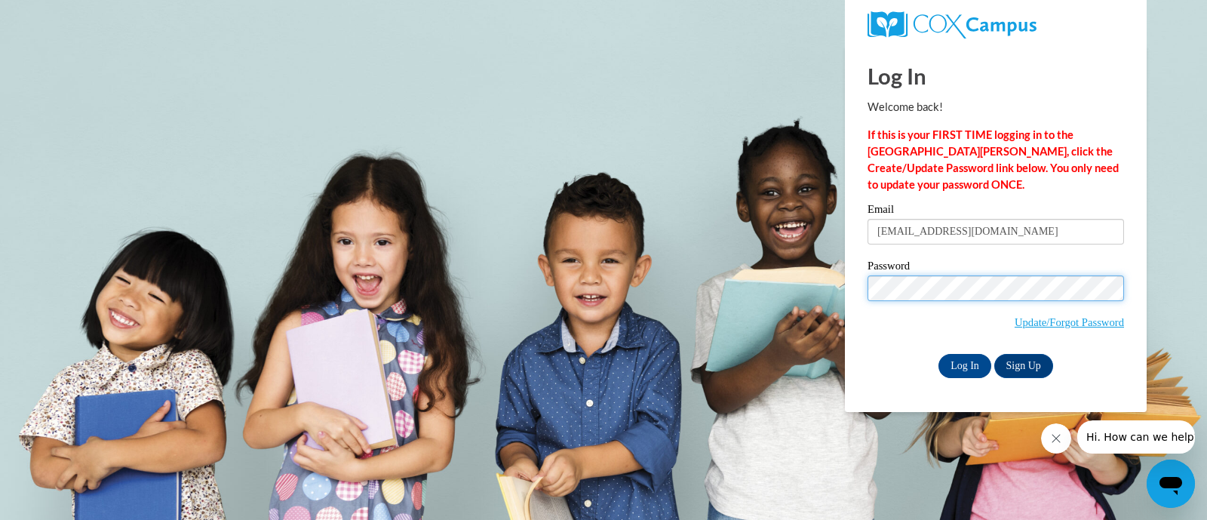
click at [938, 354] on input "Log In" at bounding box center [964, 366] width 53 height 24
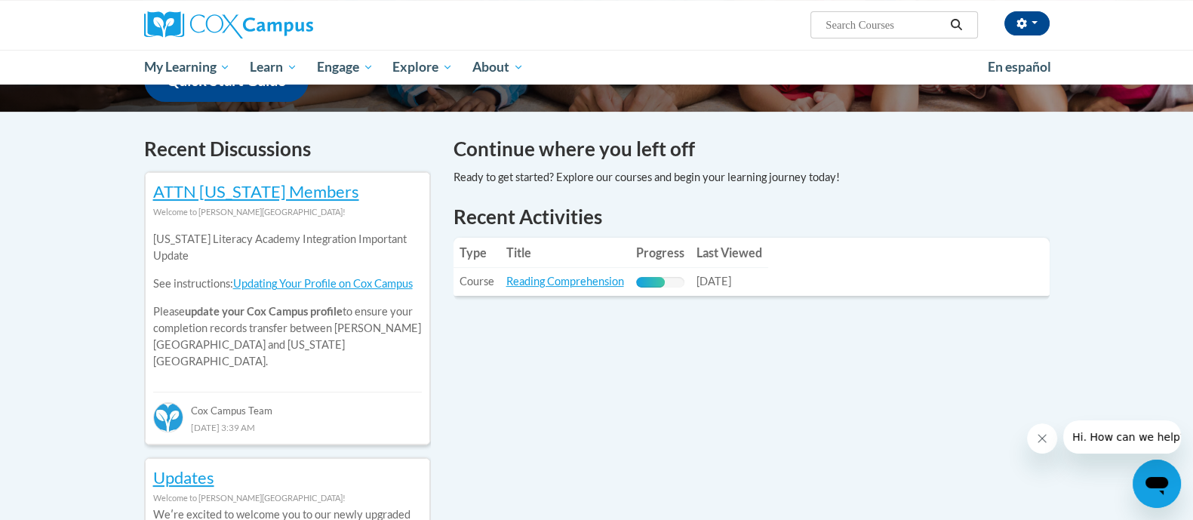
scroll to position [419, 0]
click at [586, 287] on link "Reading Comprehension" at bounding box center [565, 280] width 118 height 13
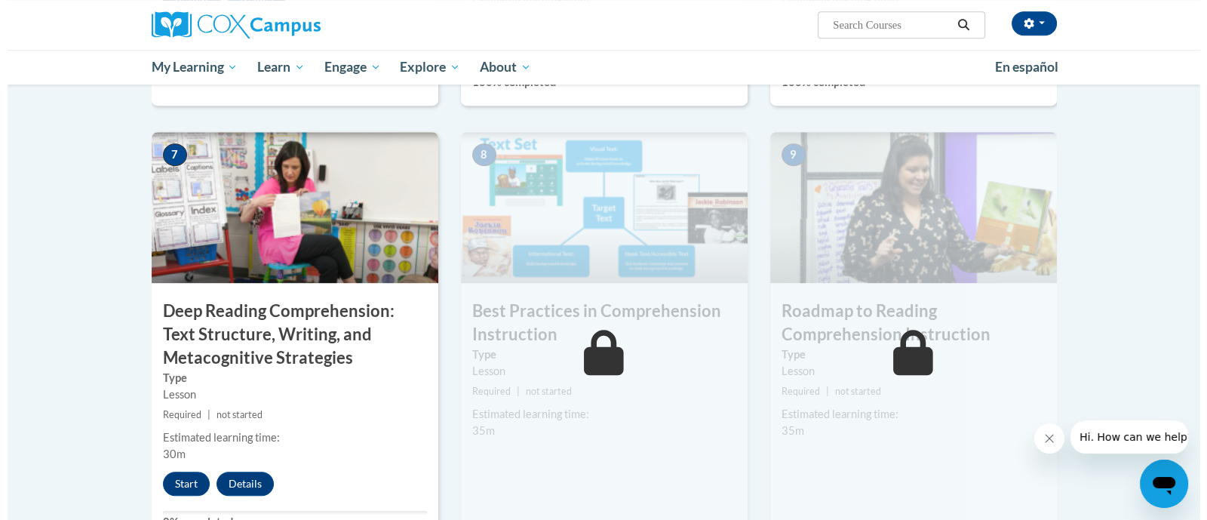
scroll to position [1098, 0]
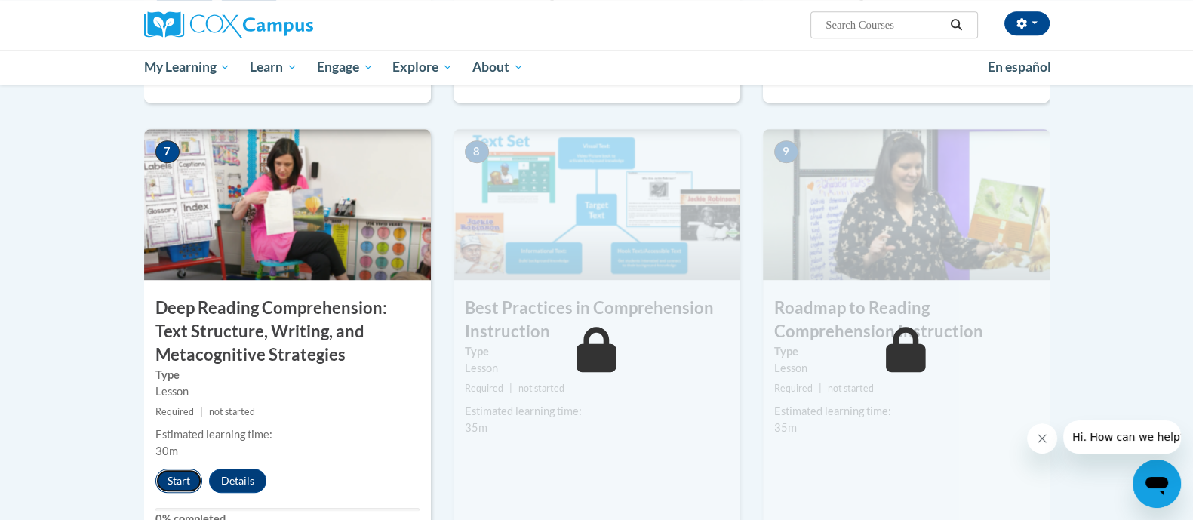
click at [173, 480] on button "Start" at bounding box center [178, 480] width 47 height 24
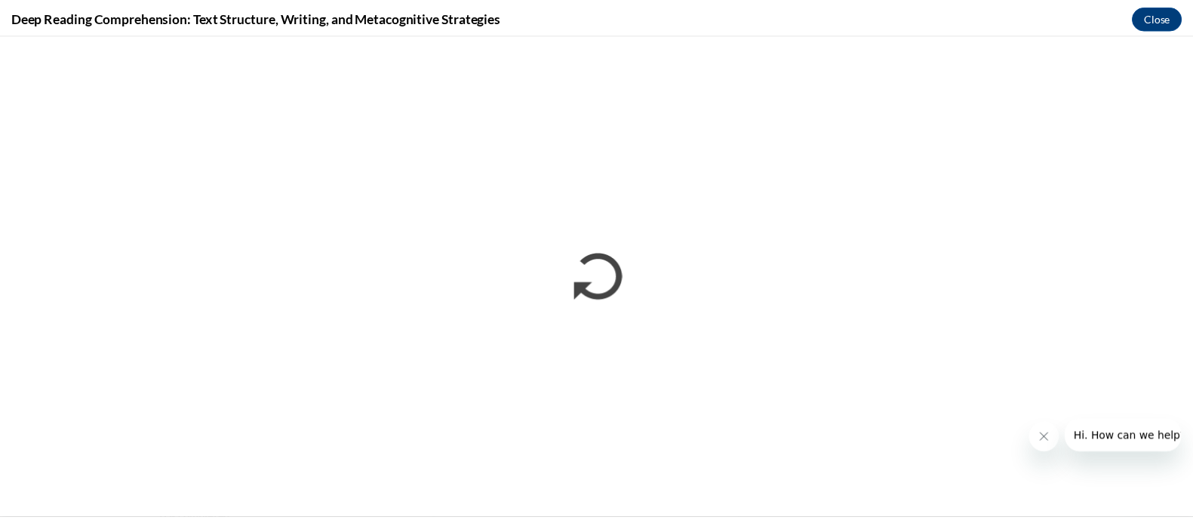
scroll to position [0, 0]
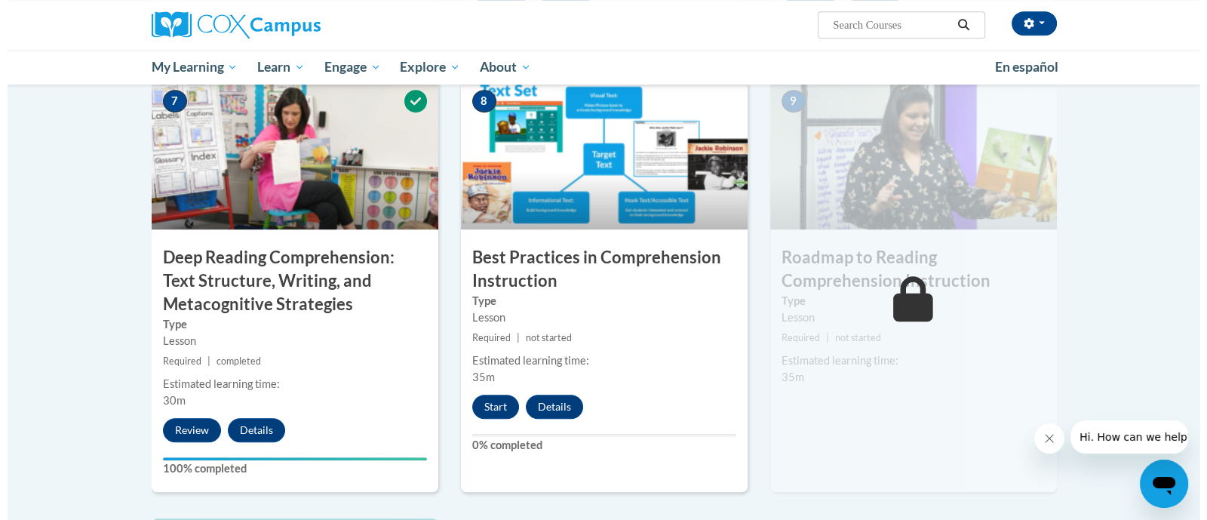
scroll to position [1140, 0]
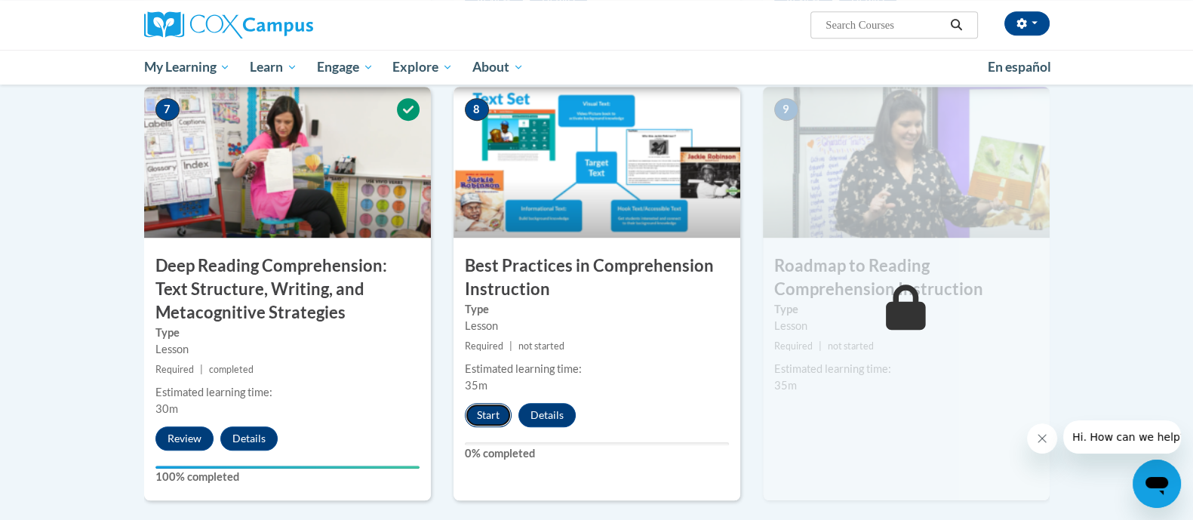
click at [479, 406] on button "Start" at bounding box center [488, 415] width 47 height 24
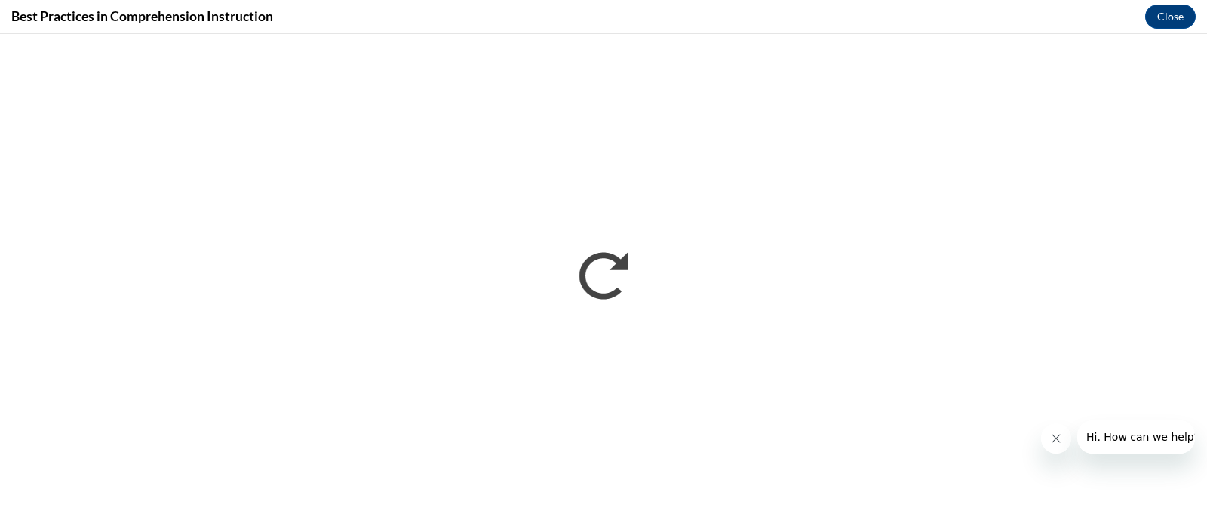
scroll to position [0, 0]
